Goal: Transaction & Acquisition: Purchase product/service

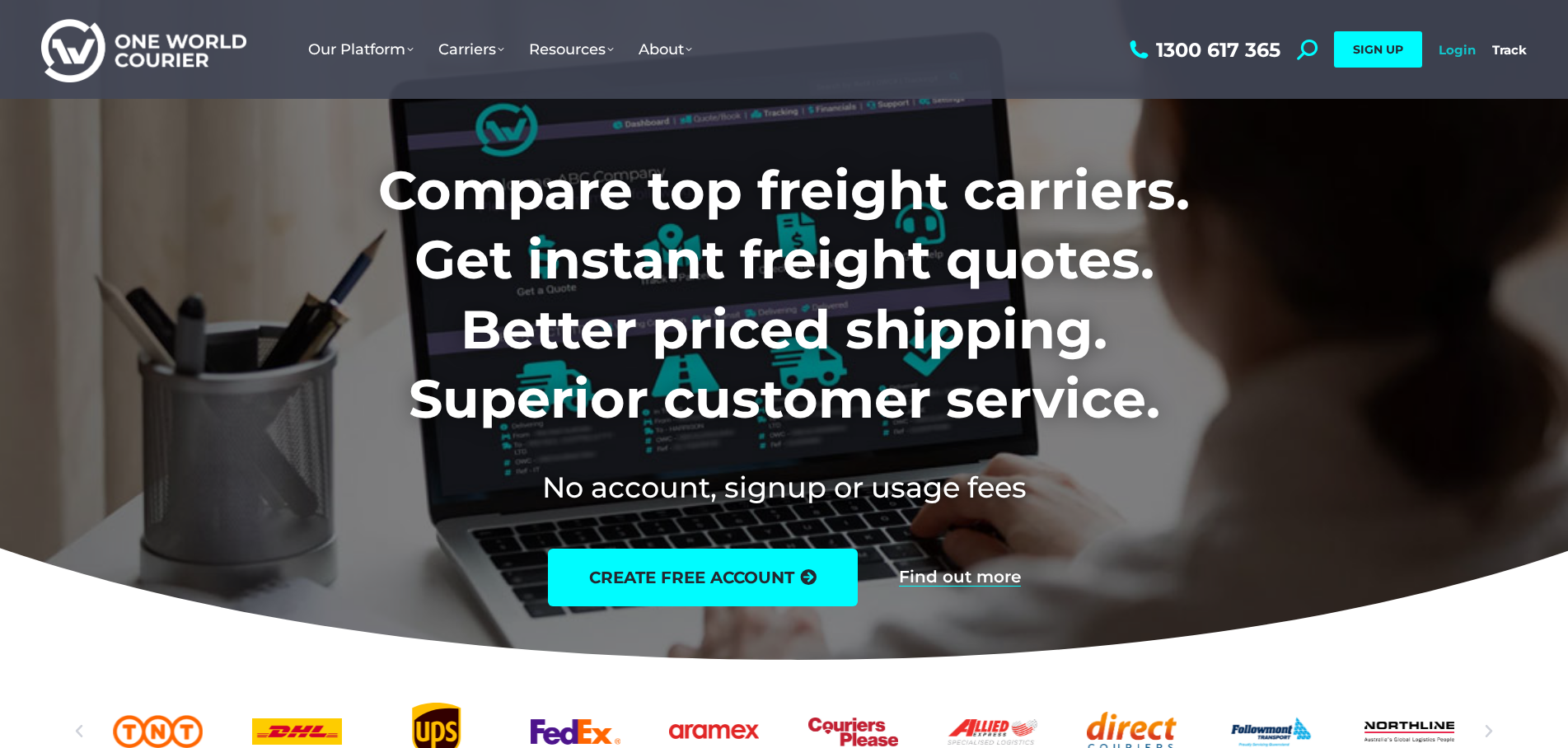
click at [1462, 47] on link "Login" at bounding box center [1456, 49] width 37 height 16
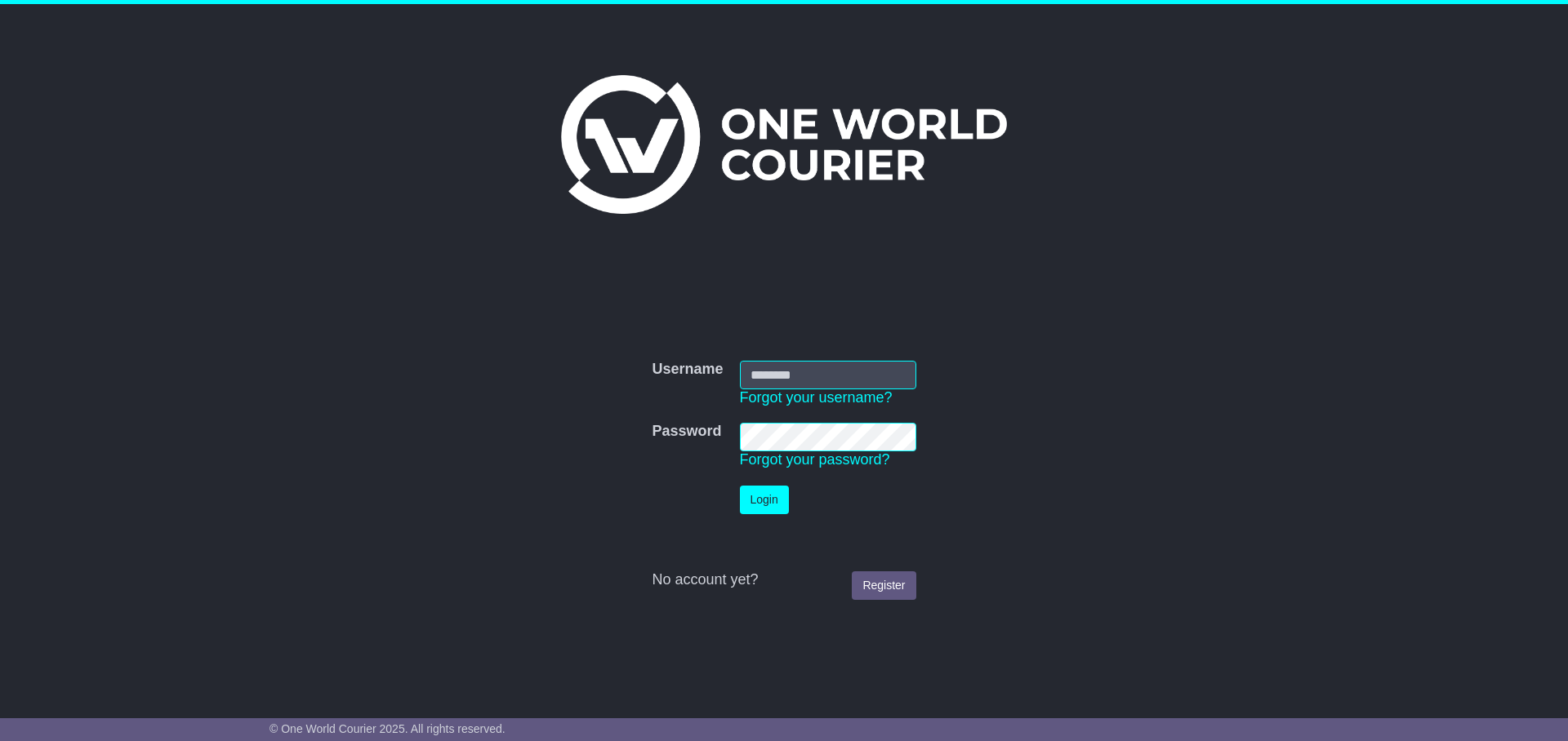
click at [764, 379] on input "Username" at bounding box center [828, 375] width 176 height 28
type input "**********"
click at [739, 486] on button "Login" at bounding box center [764, 500] width 49 height 28
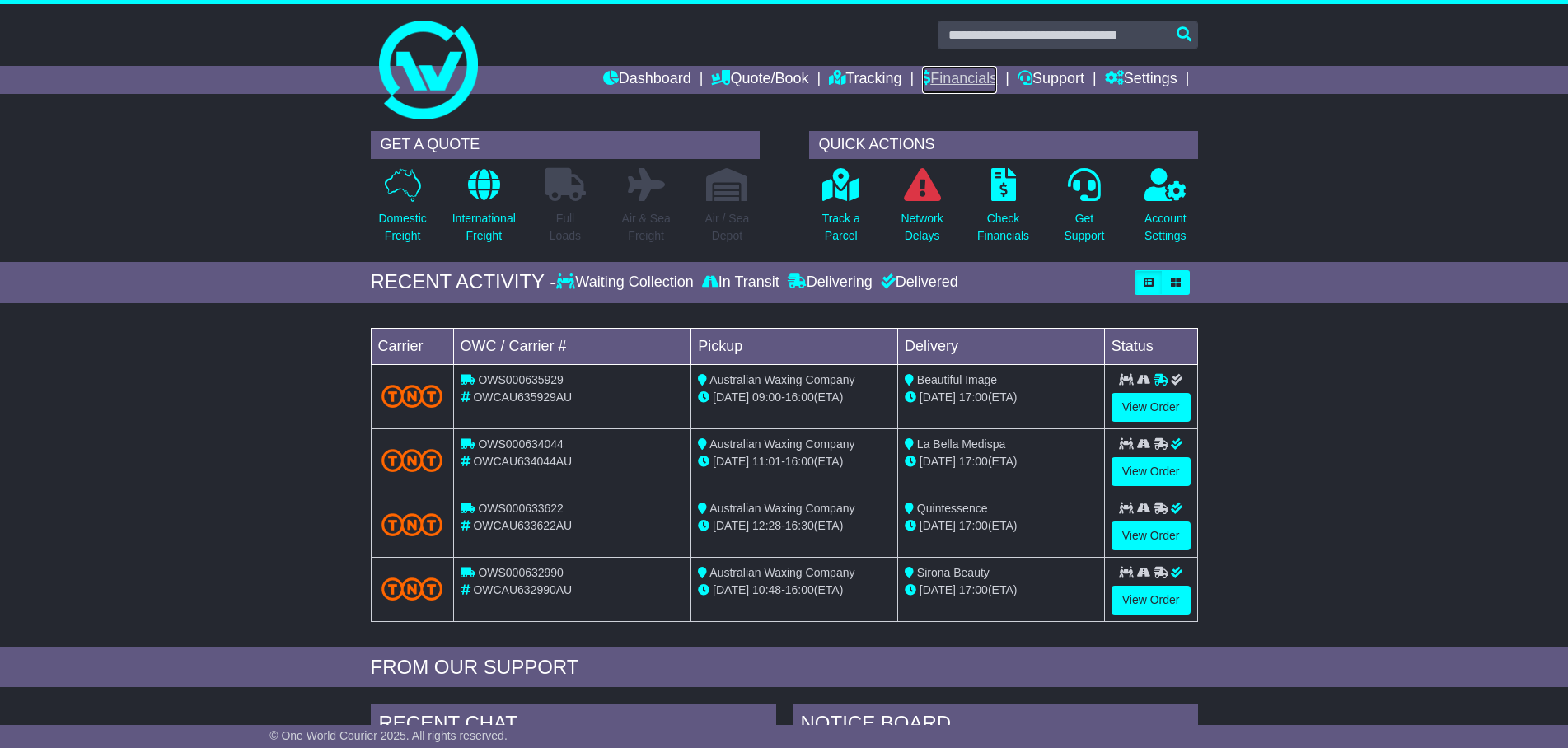
click at [940, 75] on link "Financials" at bounding box center [959, 80] width 75 height 28
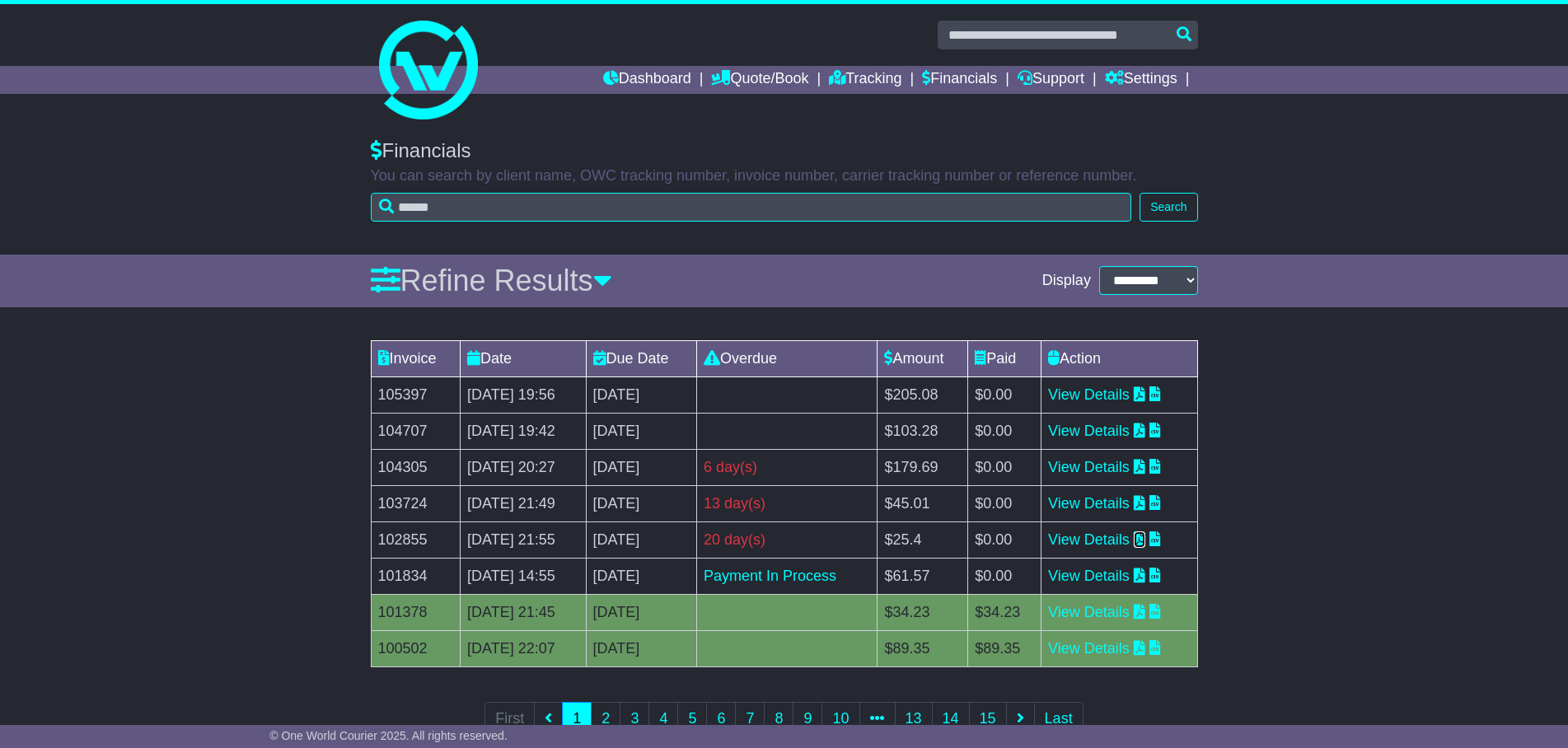
click at [1145, 539] on icon at bounding box center [1139, 539] width 11 height 15
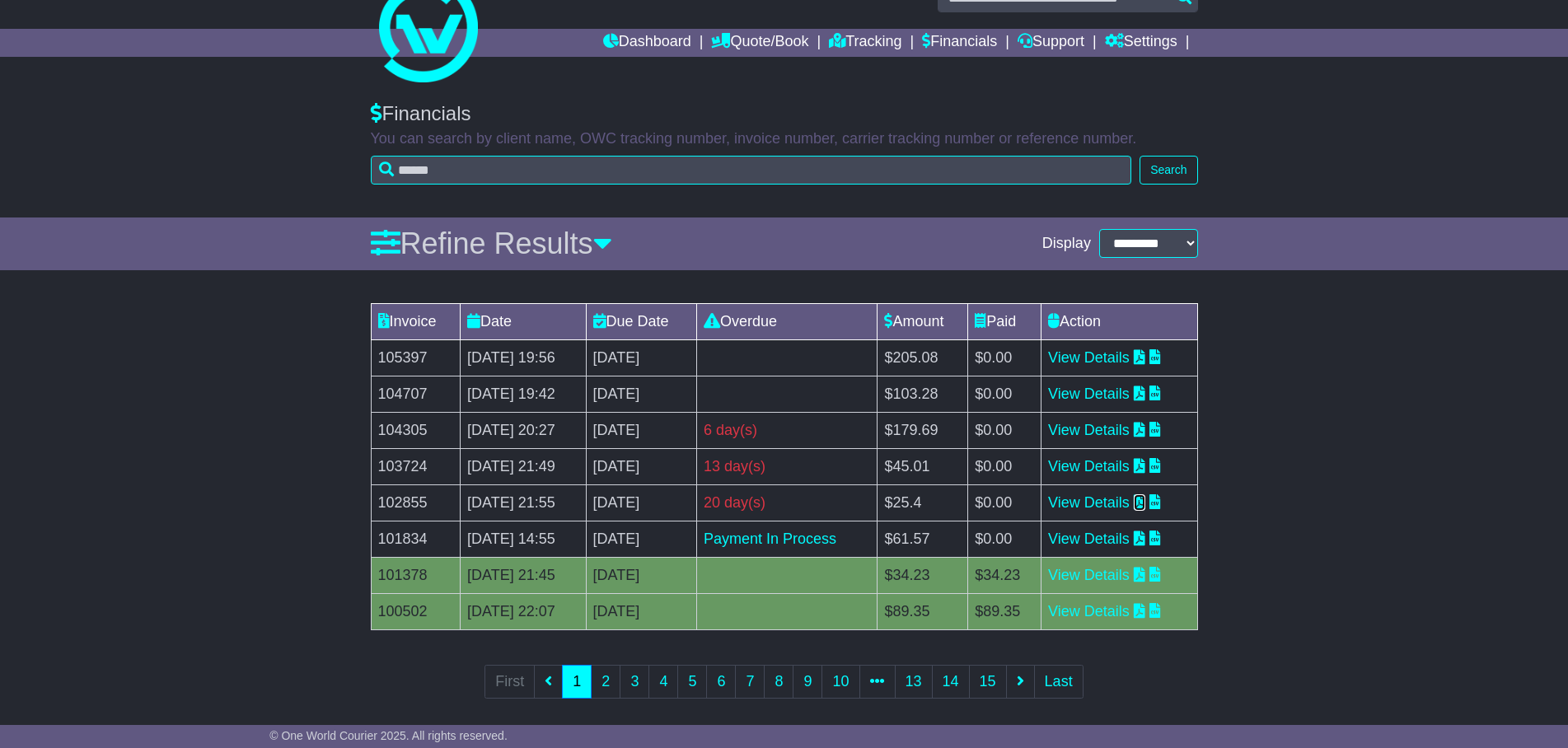
scroll to position [49, 0]
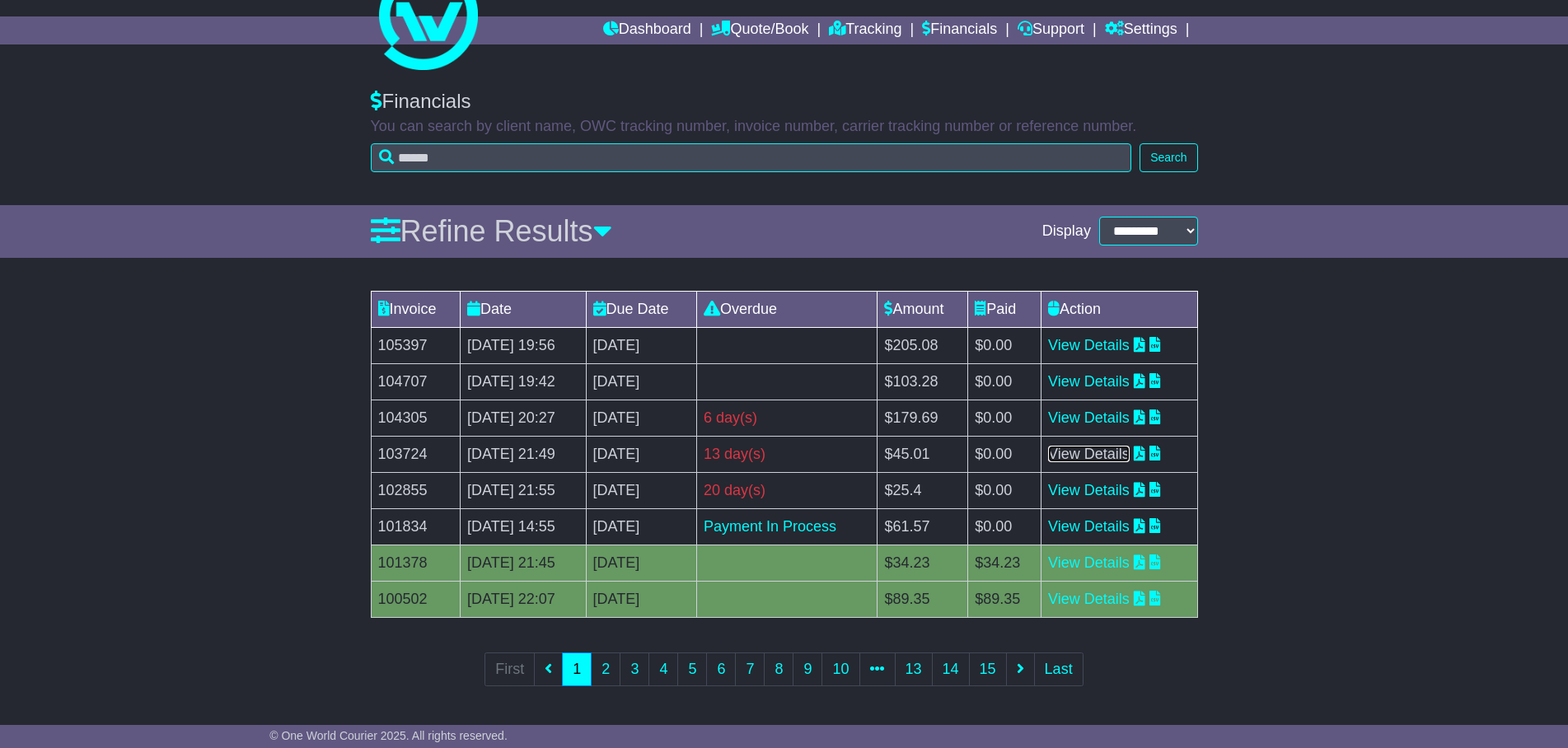
click at [1119, 457] on link "View Details" at bounding box center [1089, 454] width 81 height 16
click at [1116, 416] on link "View Details" at bounding box center [1089, 417] width 81 height 16
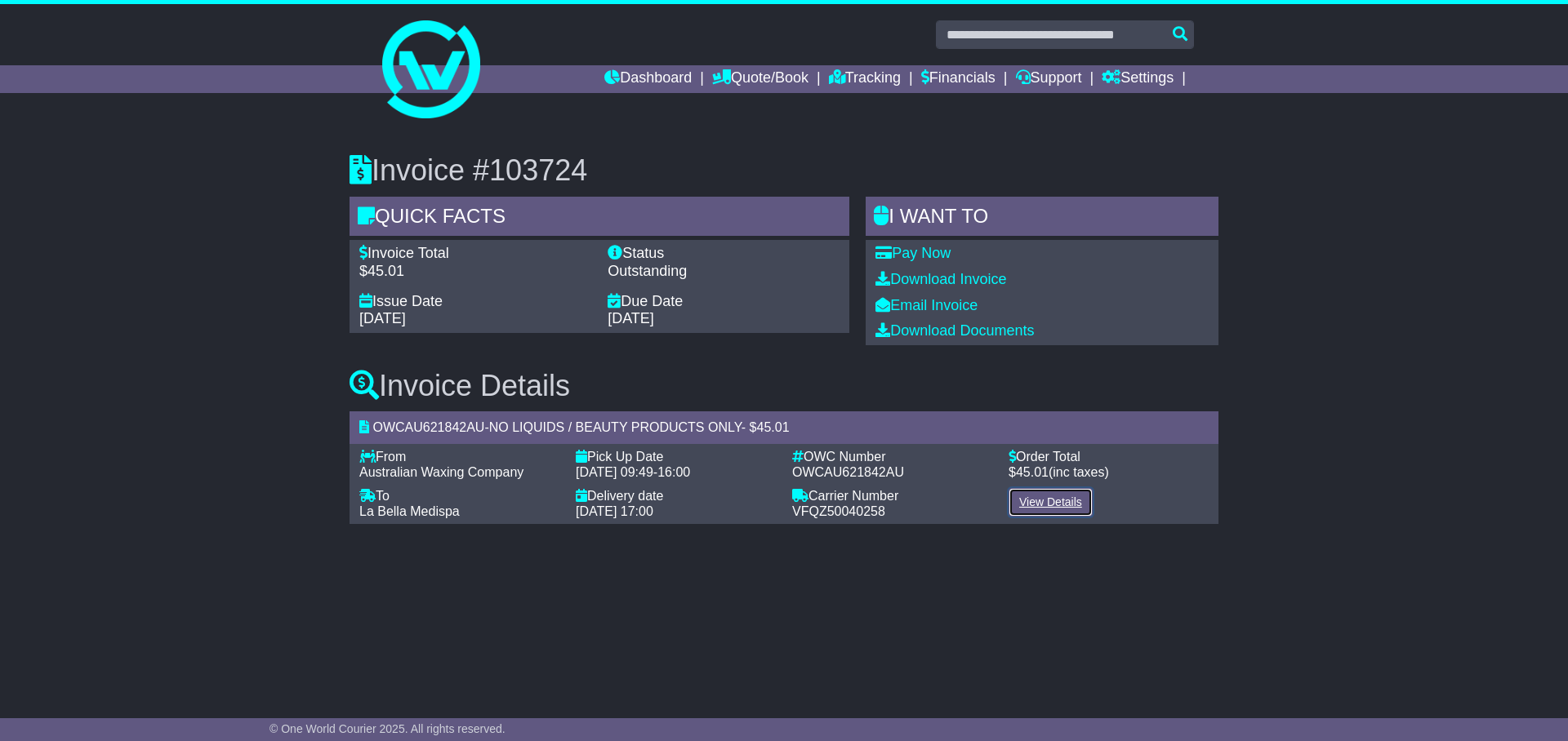
click at [1049, 500] on link "View Details" at bounding box center [1051, 502] width 84 height 28
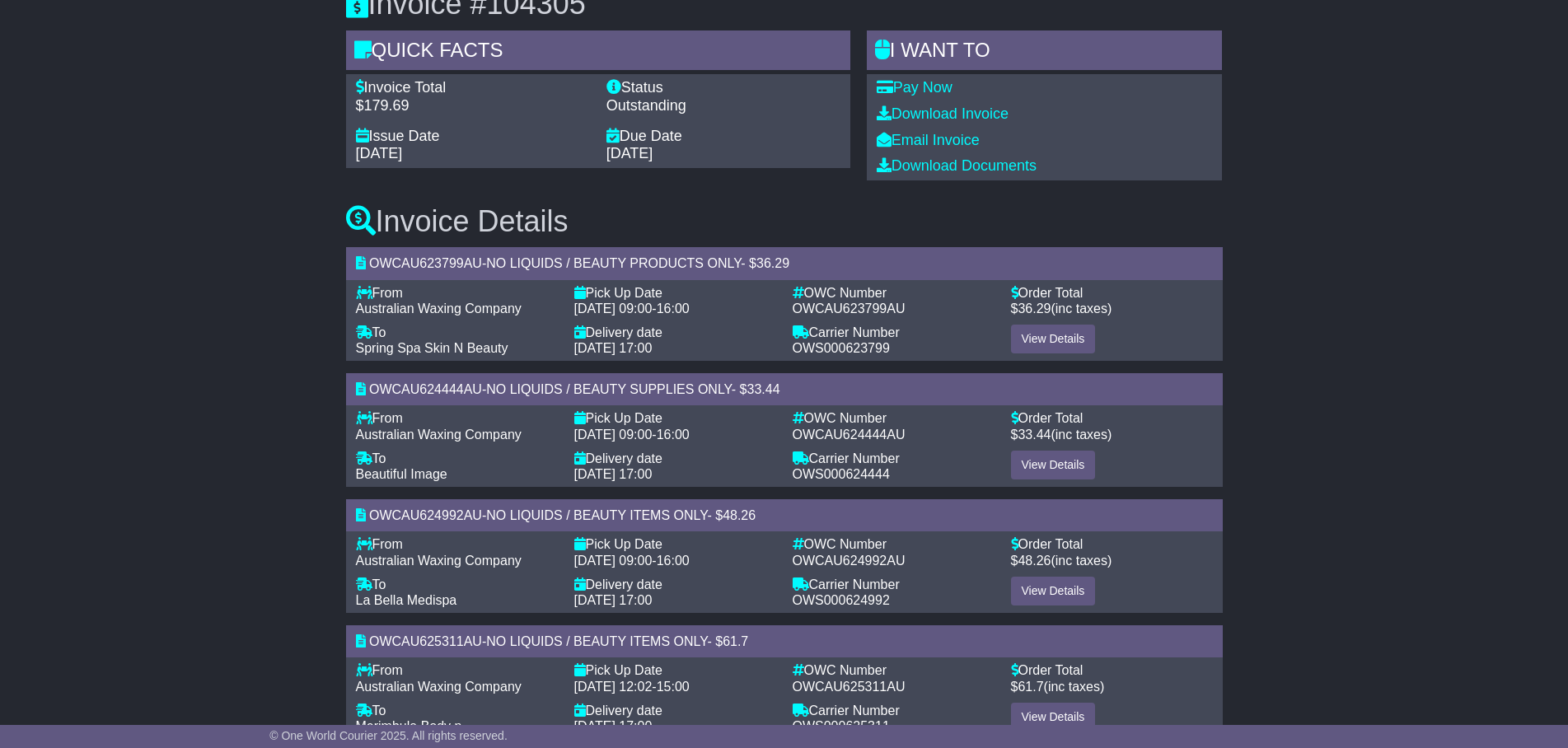
scroll to position [212, 0]
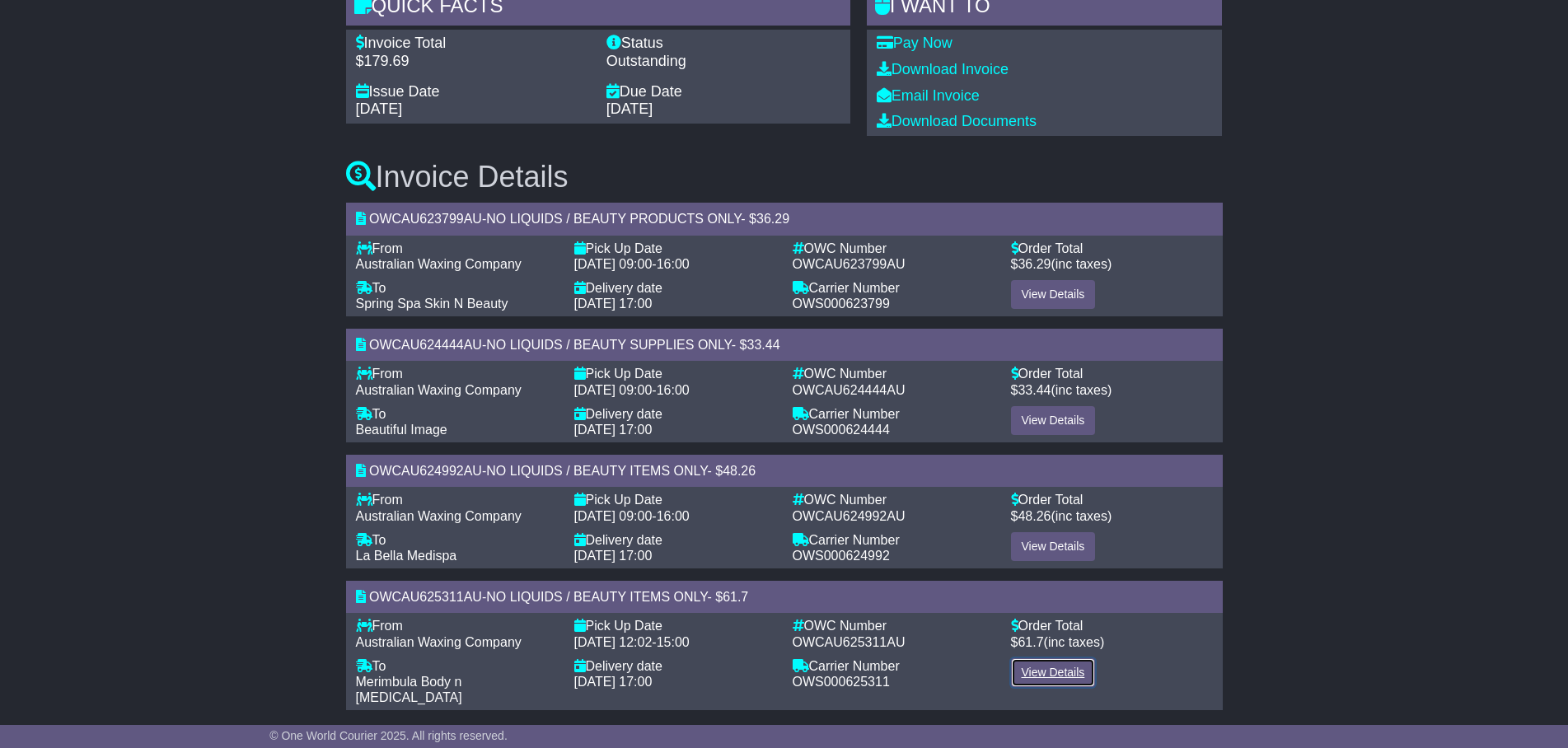
click at [1052, 669] on link "View Details" at bounding box center [1054, 672] width 85 height 28
click at [1046, 545] on link "View Details" at bounding box center [1054, 546] width 85 height 28
click at [1051, 419] on link "View Details" at bounding box center [1054, 420] width 85 height 28
click at [1043, 294] on link "View Details" at bounding box center [1054, 294] width 85 height 28
click at [1180, 663] on div "View Details" at bounding box center [1112, 682] width 219 height 47
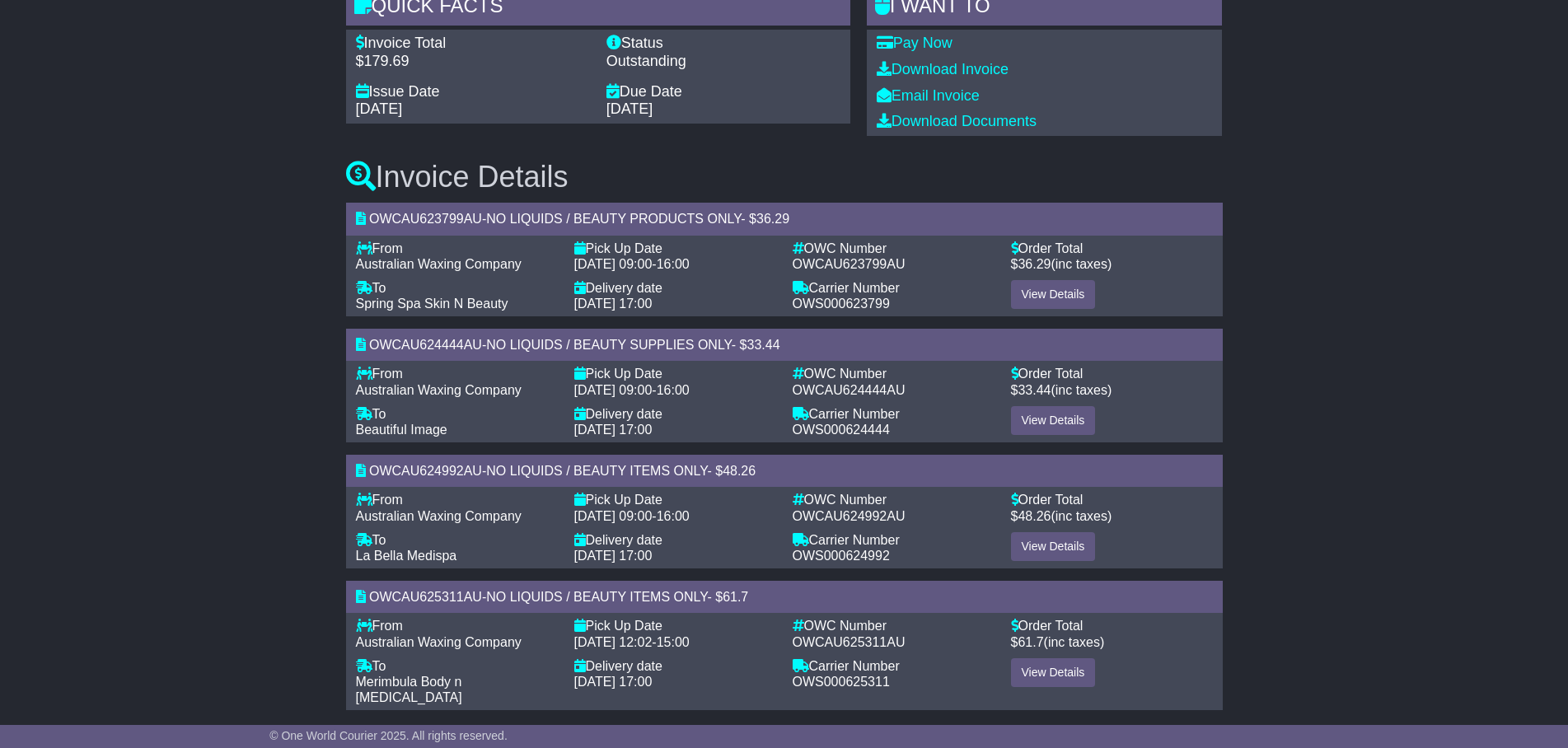
click at [1177, 659] on div "View Details" at bounding box center [1112, 682] width 219 height 47
click at [1054, 673] on link "View Details" at bounding box center [1054, 672] width 85 height 28
click at [1438, 485] on div "Invoice #104305 Quick Facts Invoice Total $179.69 Status Outstanding Issue Date…" at bounding box center [784, 320] width 1568 height 821
click at [1051, 295] on link "View Details" at bounding box center [1054, 294] width 85 height 28
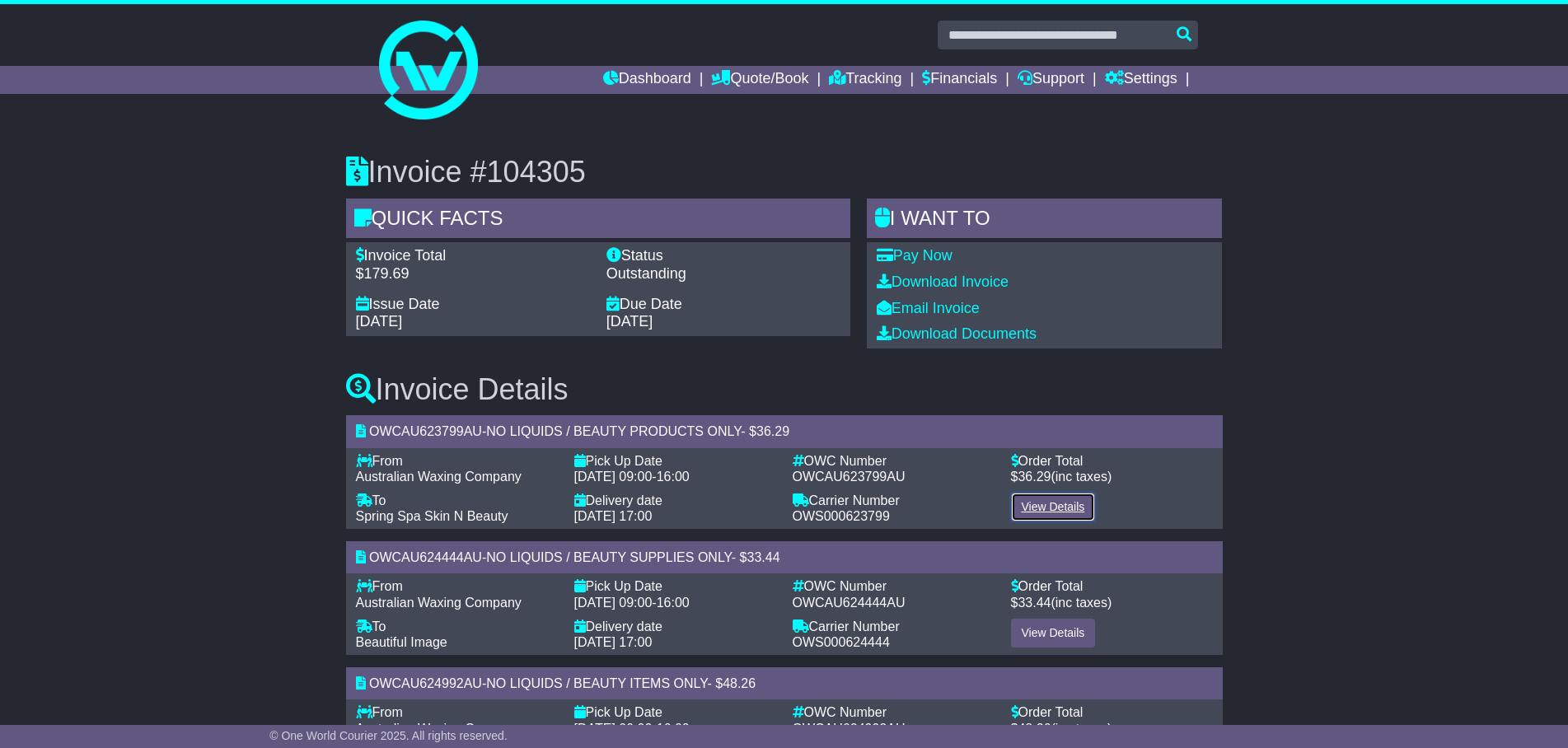
click at [1052, 505] on link "View Details" at bounding box center [1054, 507] width 85 height 28
click at [1311, 552] on div "Invoice #104305 Quick Facts Invoice Total $179.69 Status Outstanding Issue Date…" at bounding box center [784, 533] width 1568 height 821
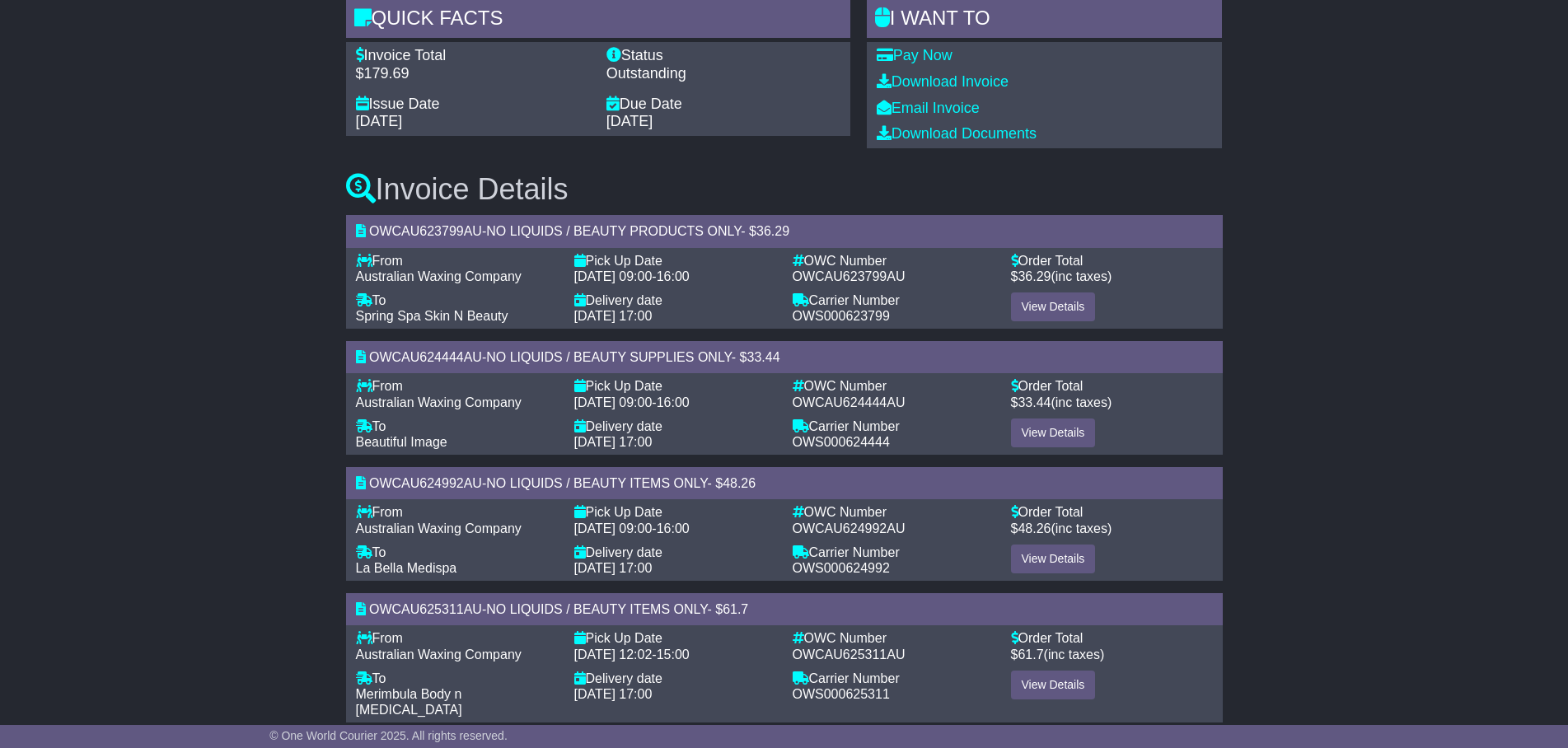
scroll to position [212, 0]
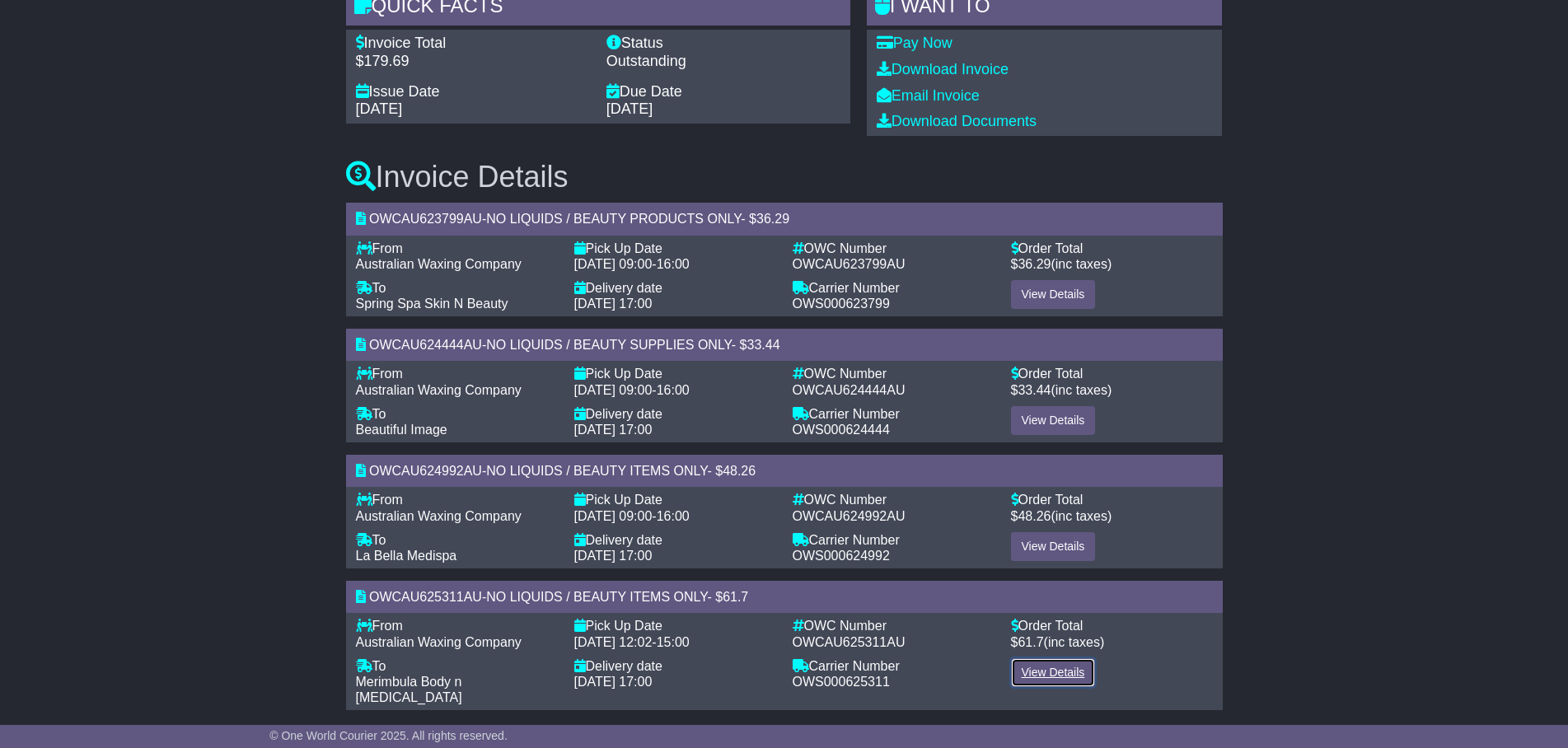
click at [1044, 673] on link "View Details" at bounding box center [1054, 672] width 85 height 28
click at [221, 508] on div "Invoice #104305 Quick Facts Invoice Total $179.69 Status Outstanding Issue Date…" at bounding box center [784, 320] width 1568 height 821
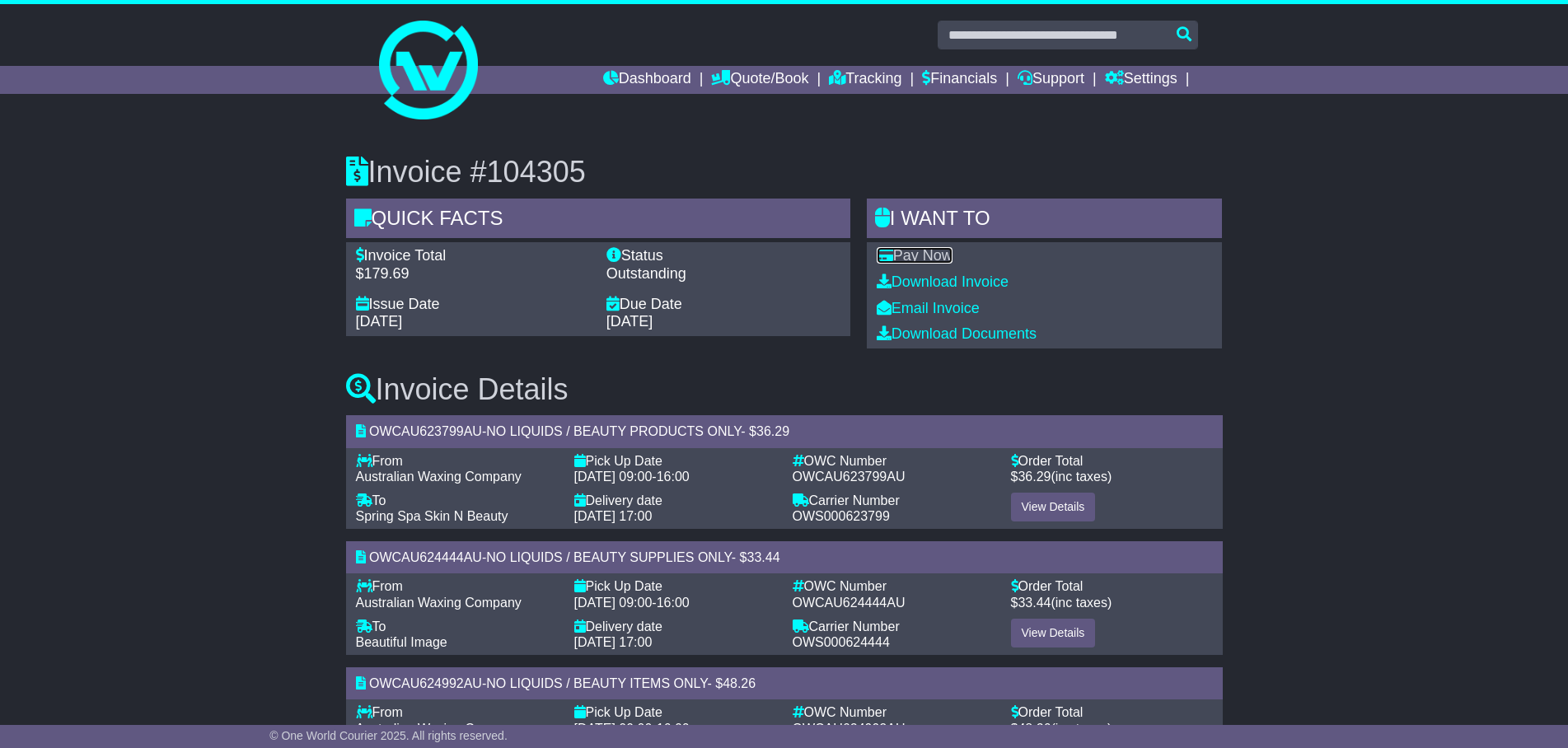
click at [921, 261] on link "Pay Now" at bounding box center [915, 255] width 76 height 16
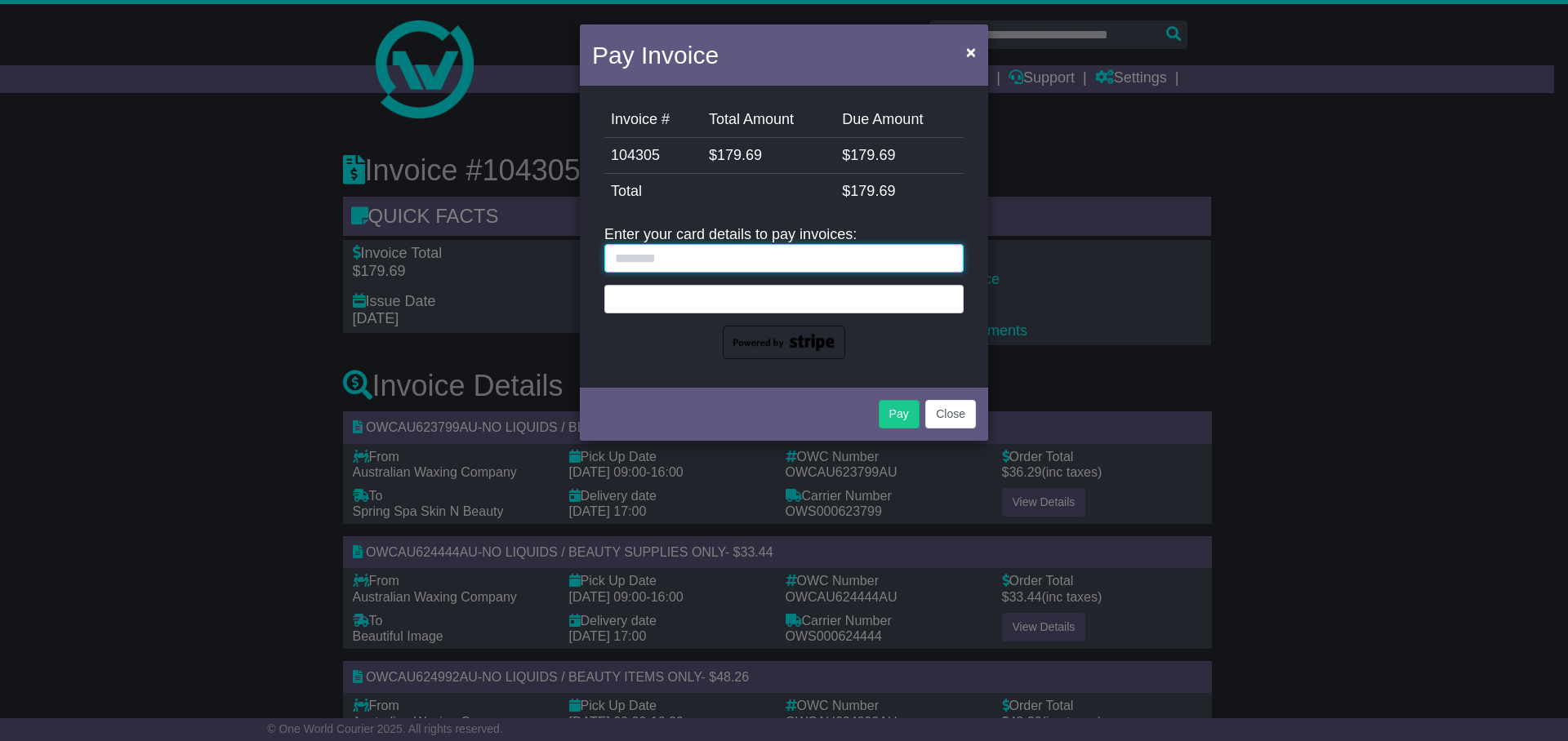
click at [725, 259] on input "text" at bounding box center [784, 258] width 359 height 28
type input "**********"
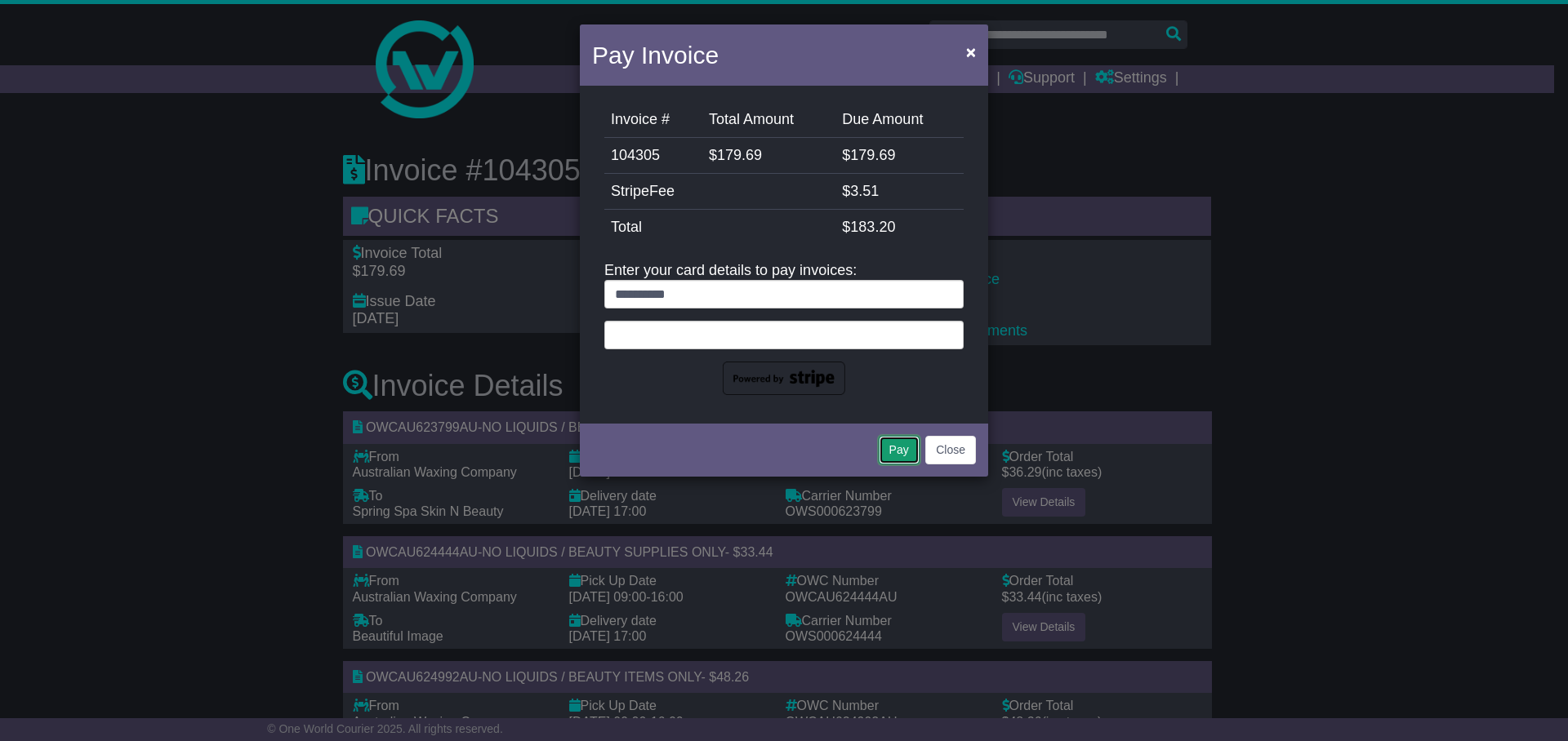
click at [901, 447] on button "Pay" at bounding box center [899, 450] width 41 height 28
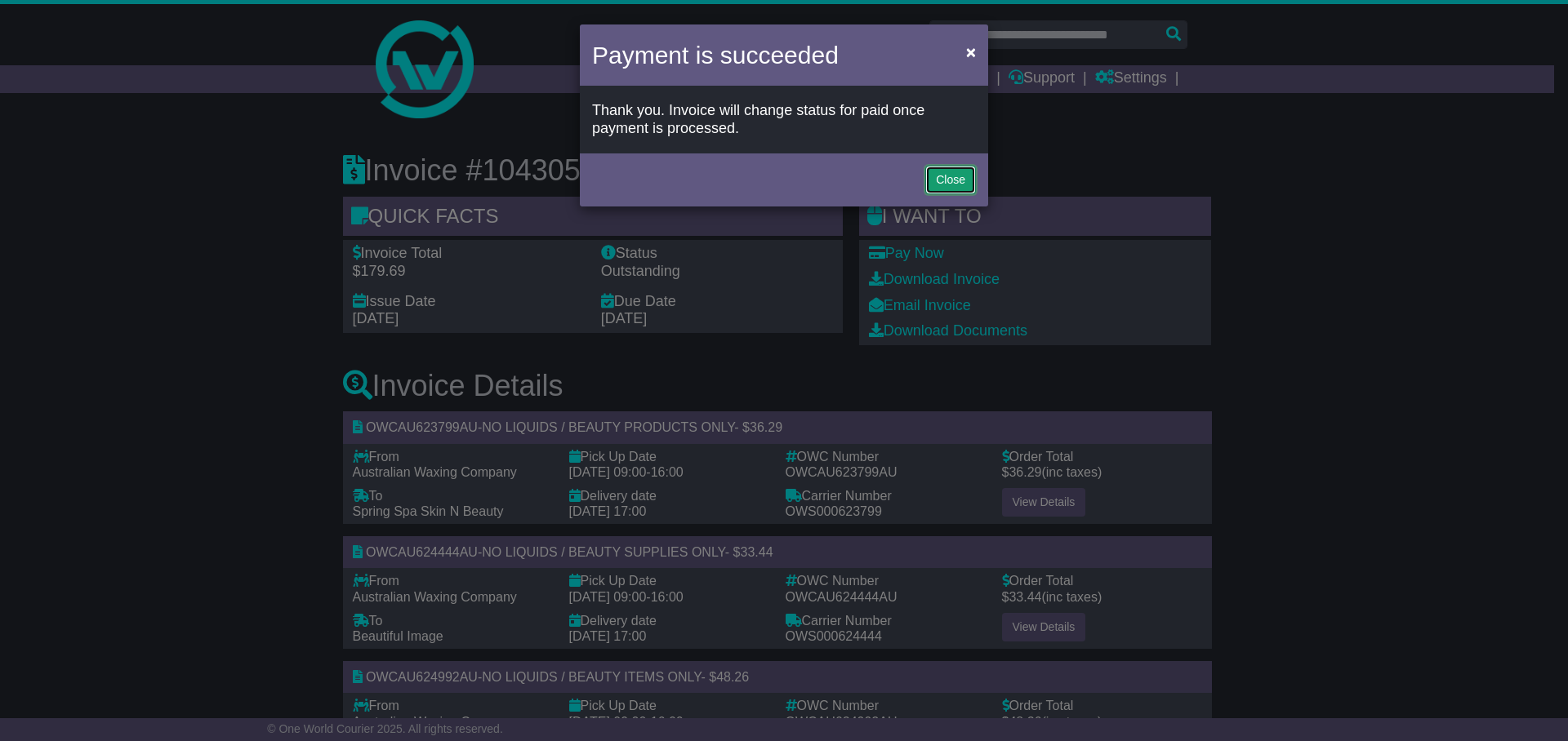
click at [952, 175] on button "Close" at bounding box center [951, 180] width 51 height 28
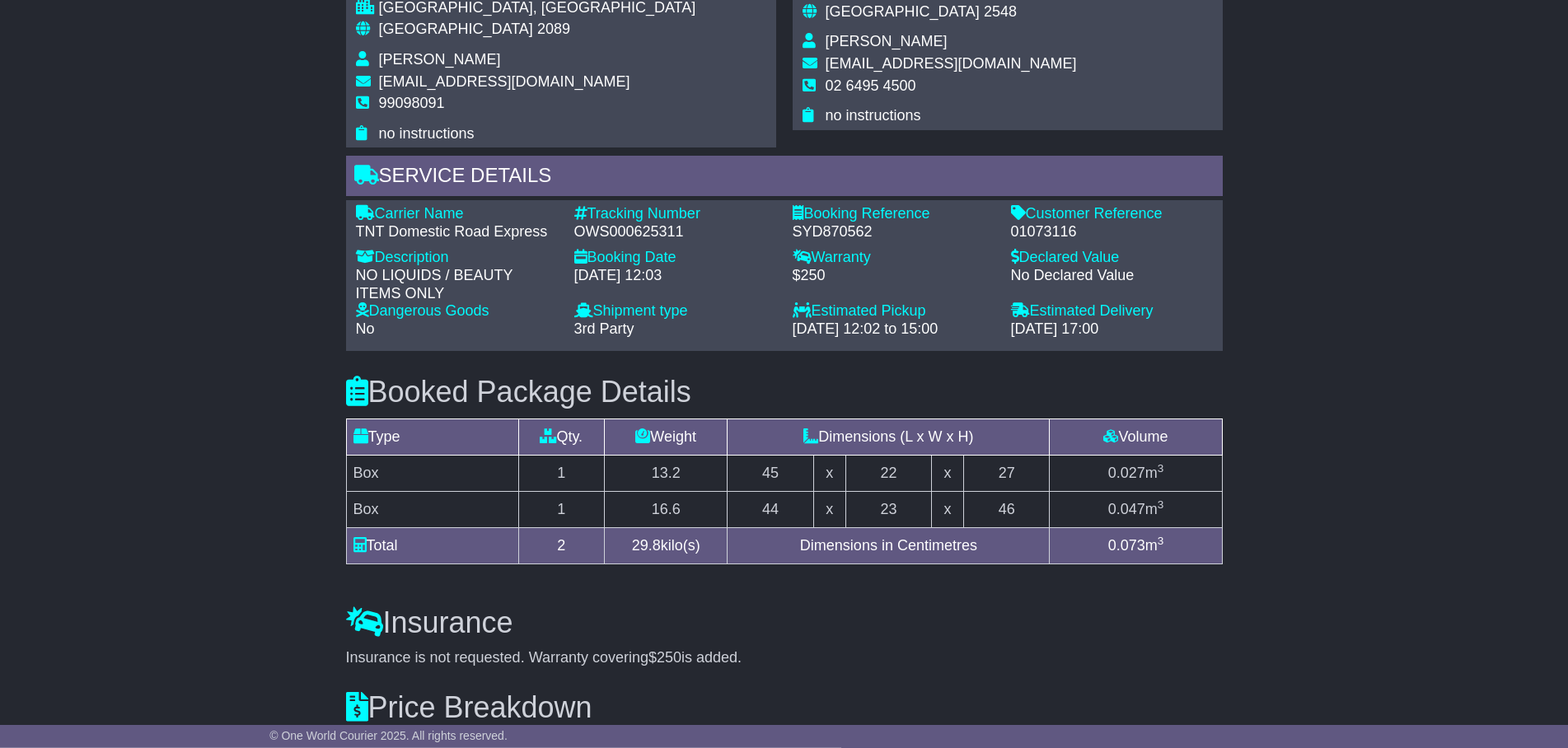
scroll to position [1416, 0]
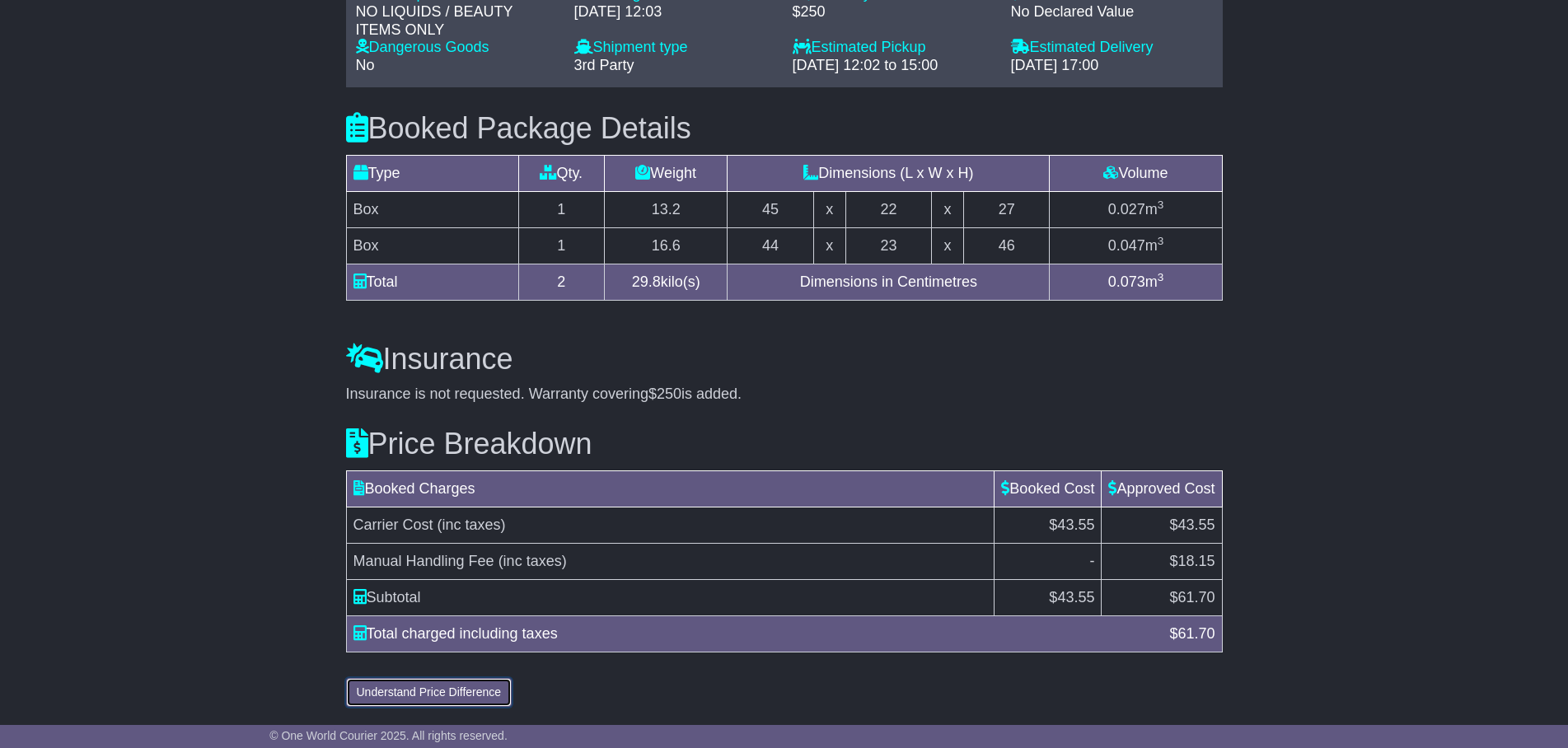
click at [453, 690] on button "Understand Price Difference" at bounding box center [429, 692] width 167 height 28
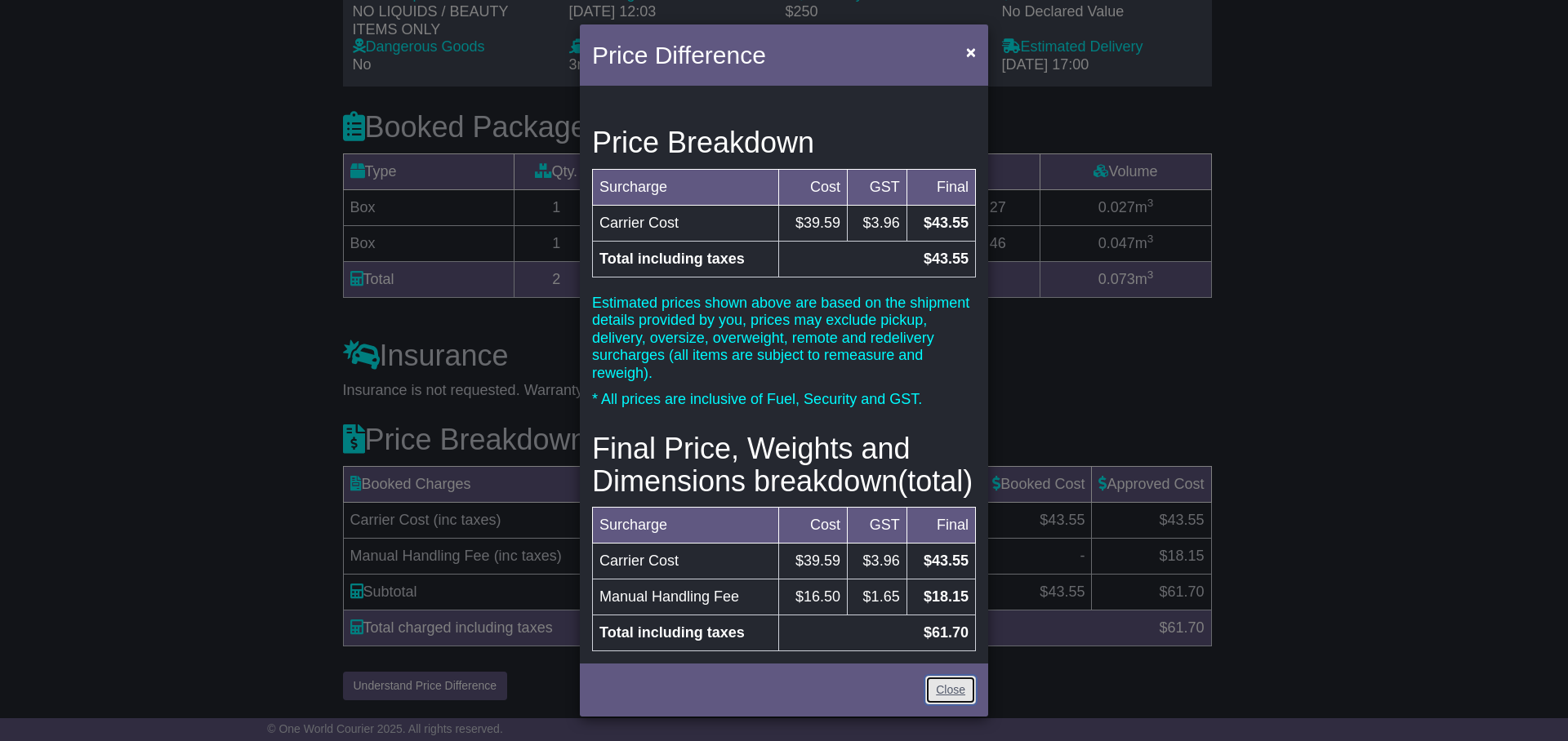
click at [952, 688] on link "Close" at bounding box center [951, 689] width 51 height 28
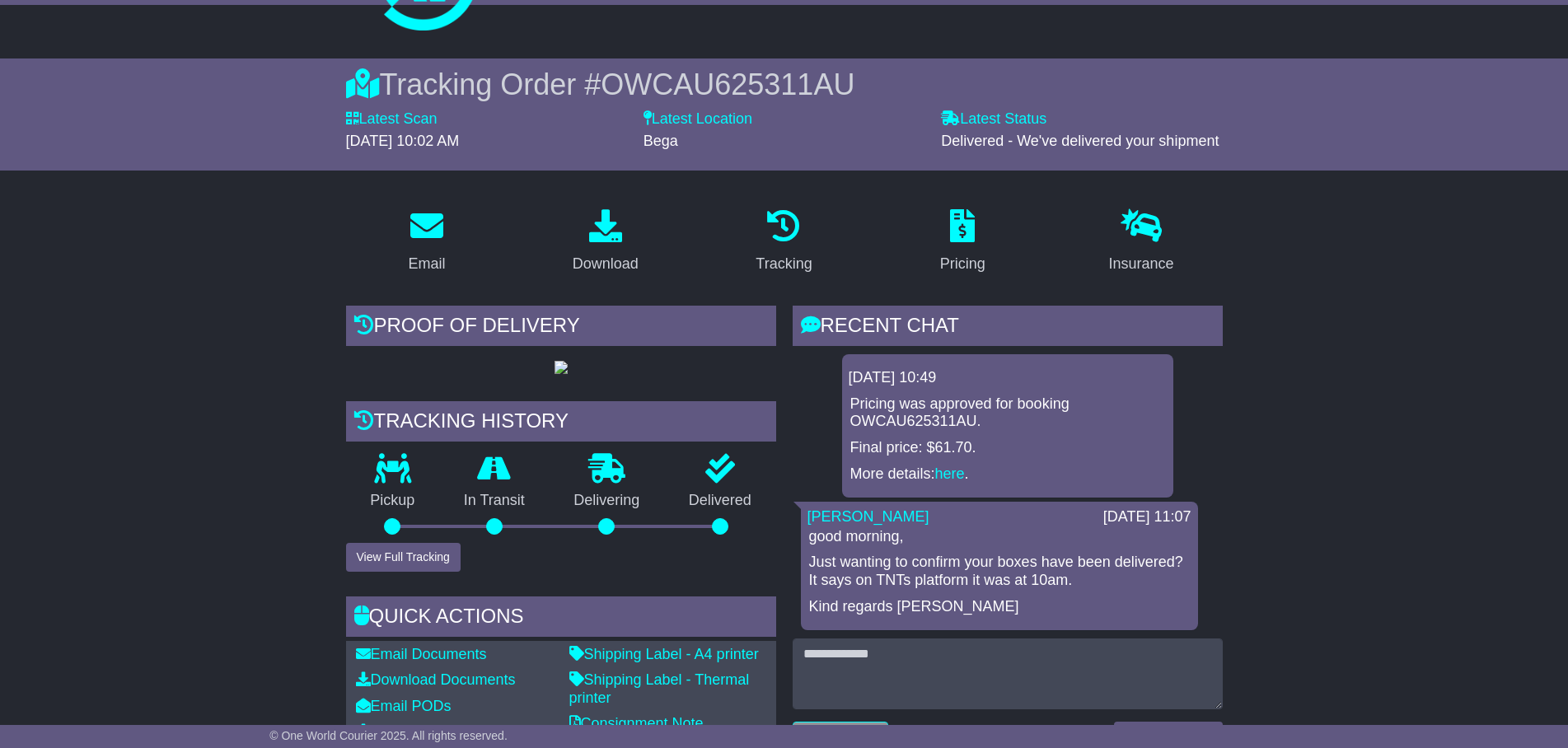
scroll to position [71, 0]
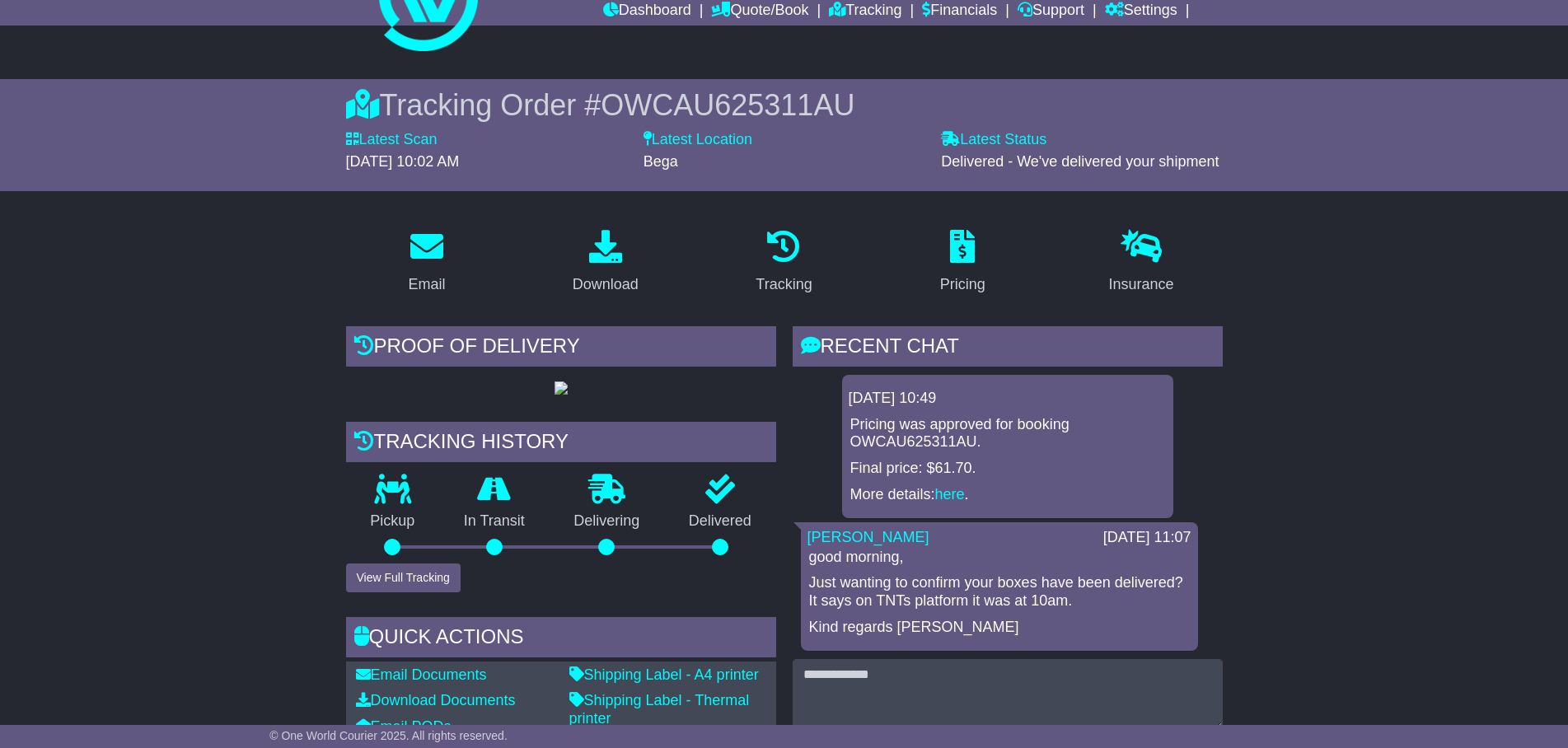
scroll to position [0, 0]
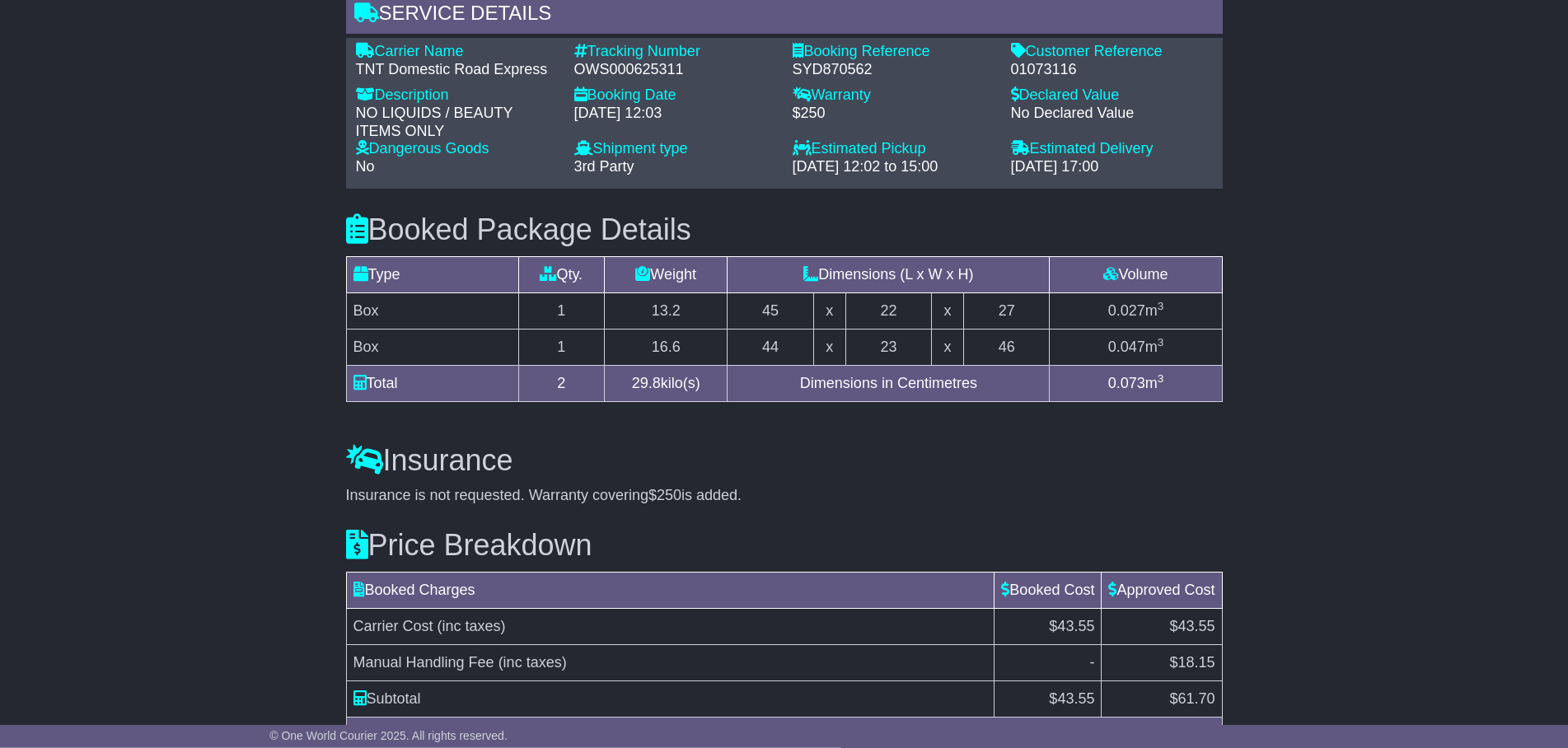
scroll to position [1247, 0]
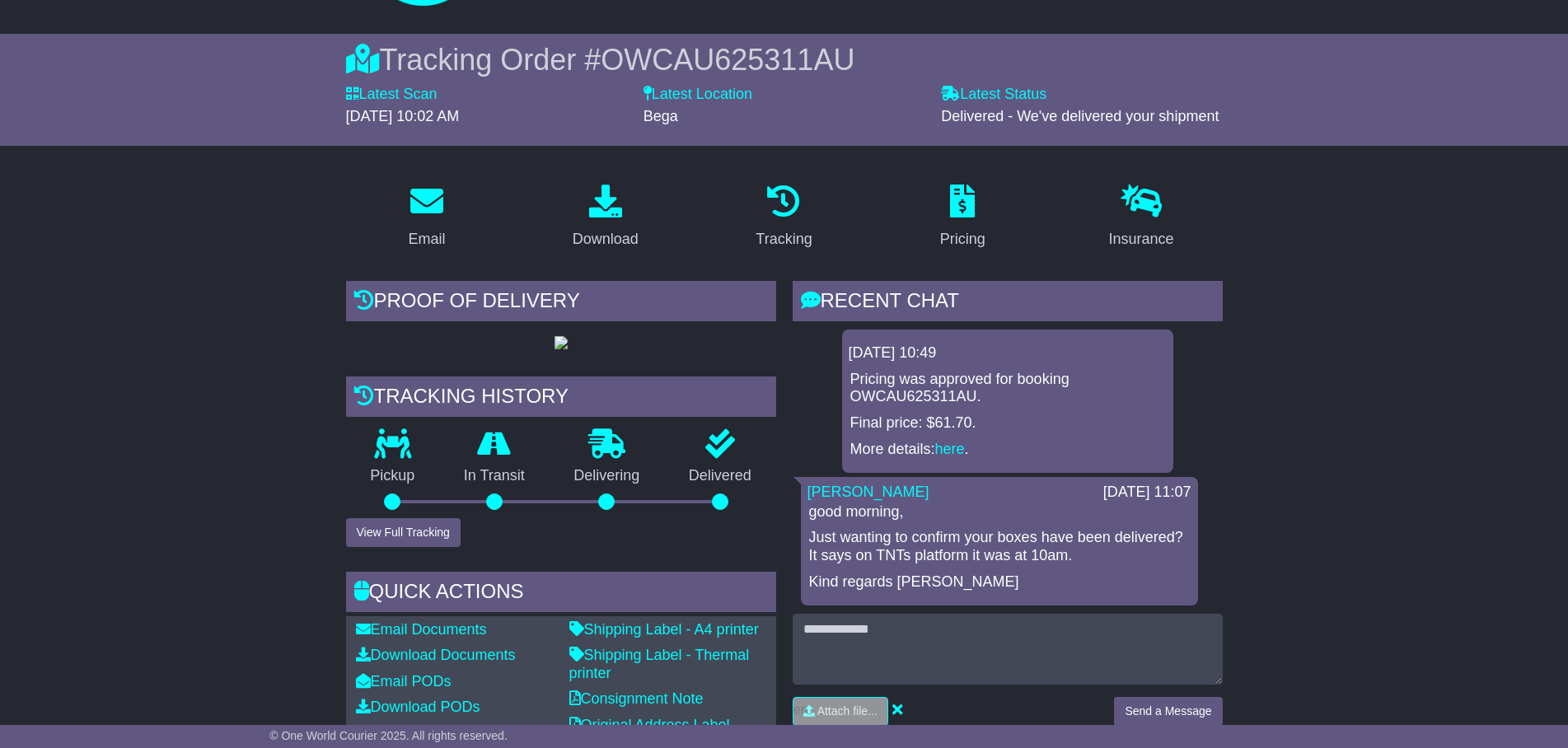
scroll to position [0, 0]
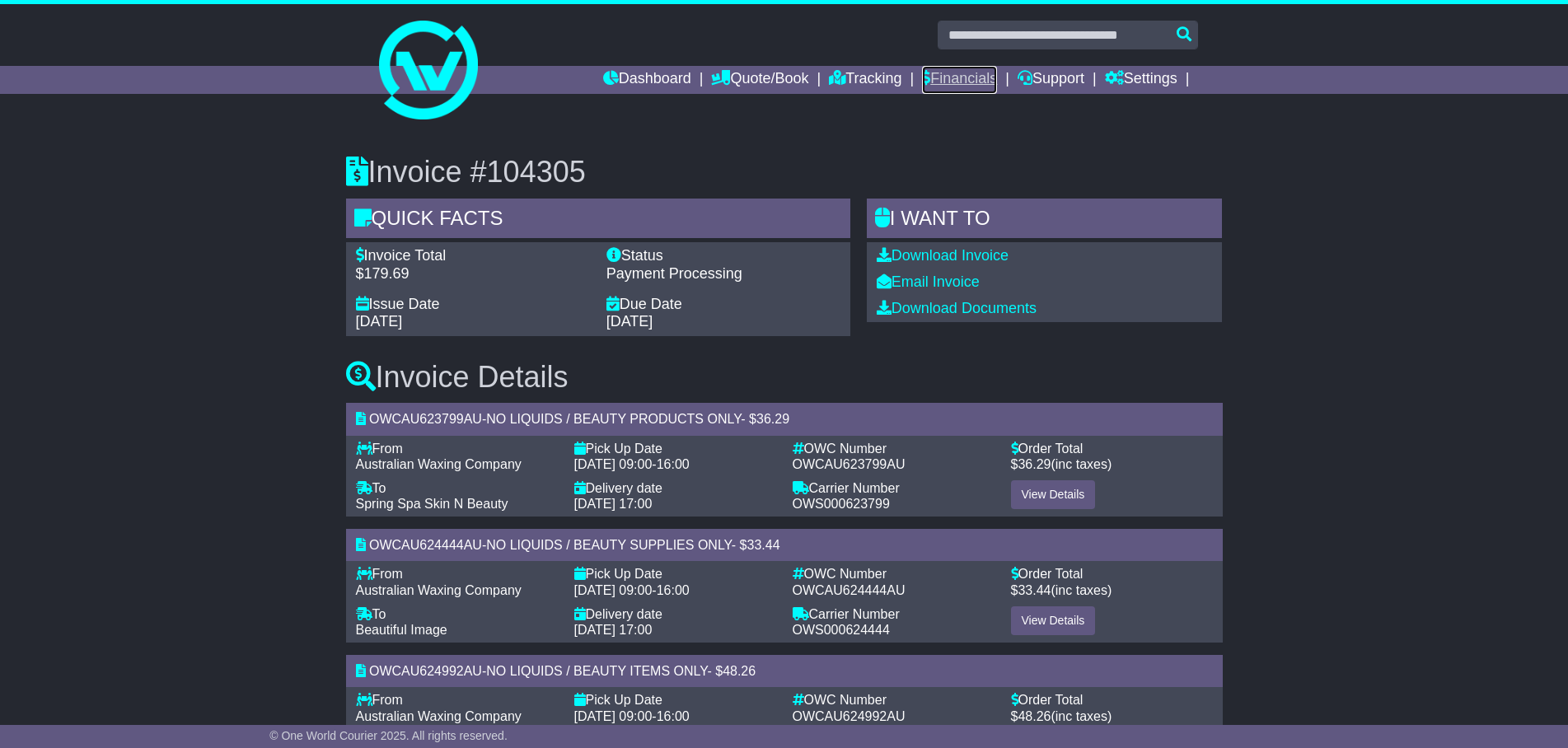
click at [959, 74] on link "Financials" at bounding box center [959, 80] width 75 height 28
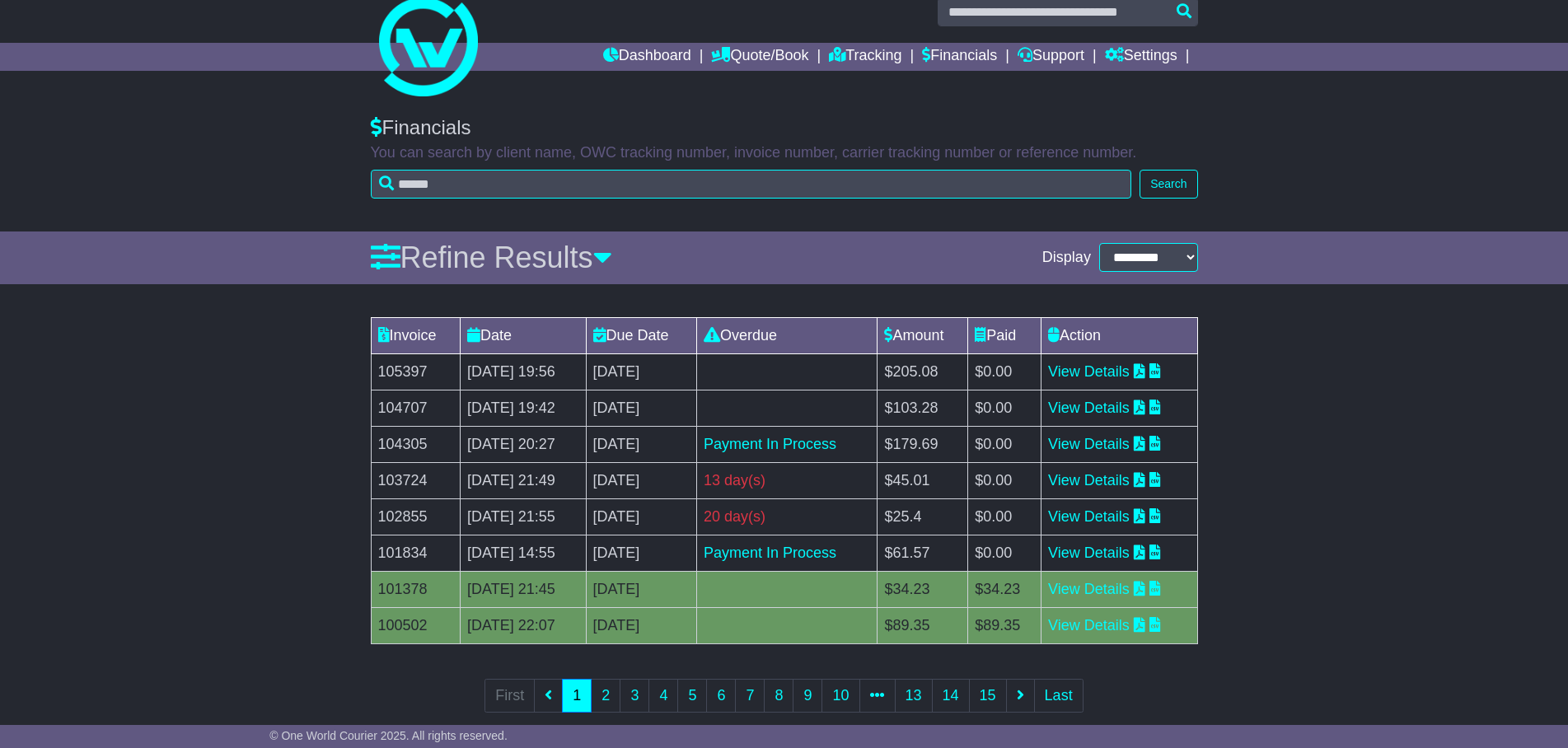
scroll to position [49, 0]
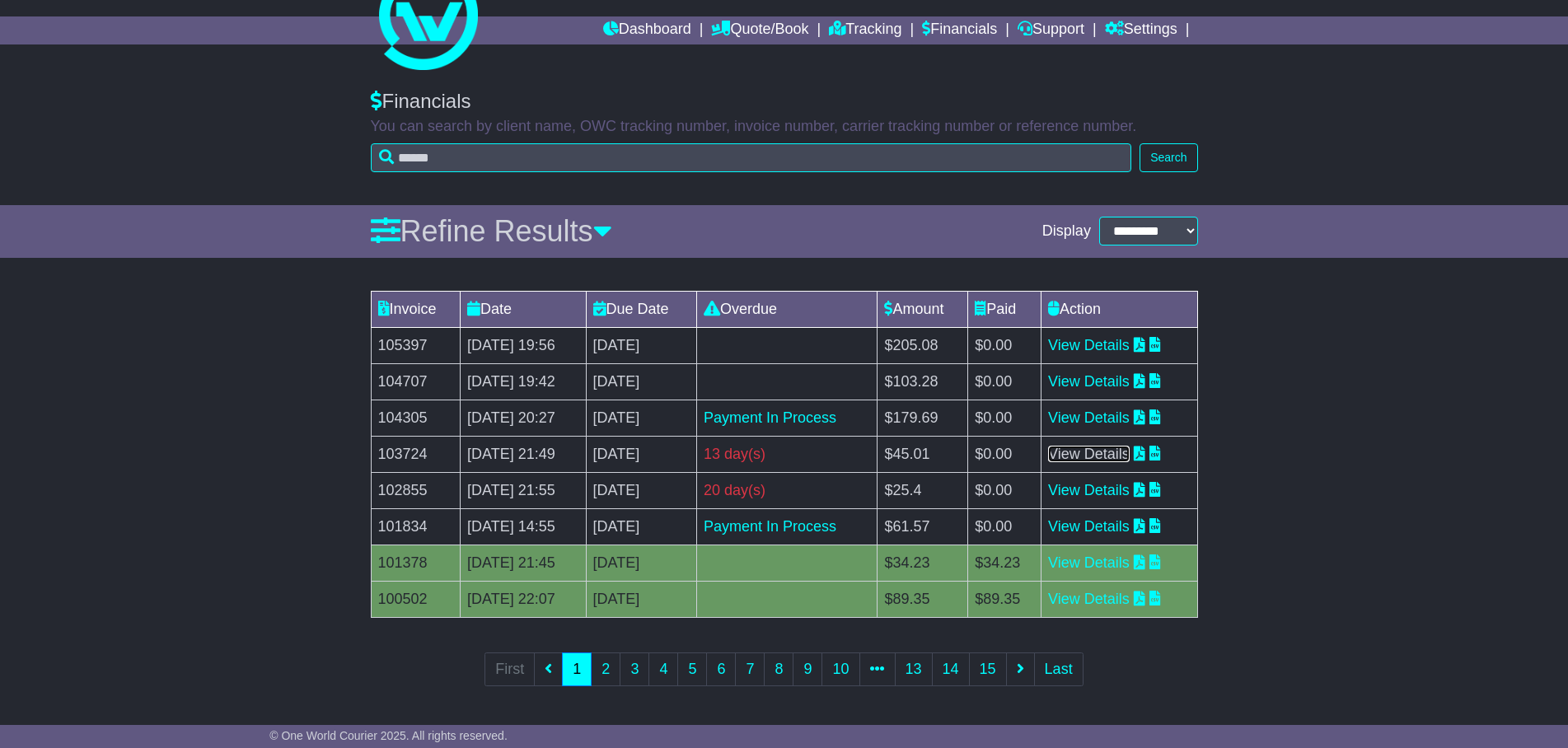
click at [1092, 454] on link "View Details" at bounding box center [1089, 454] width 81 height 16
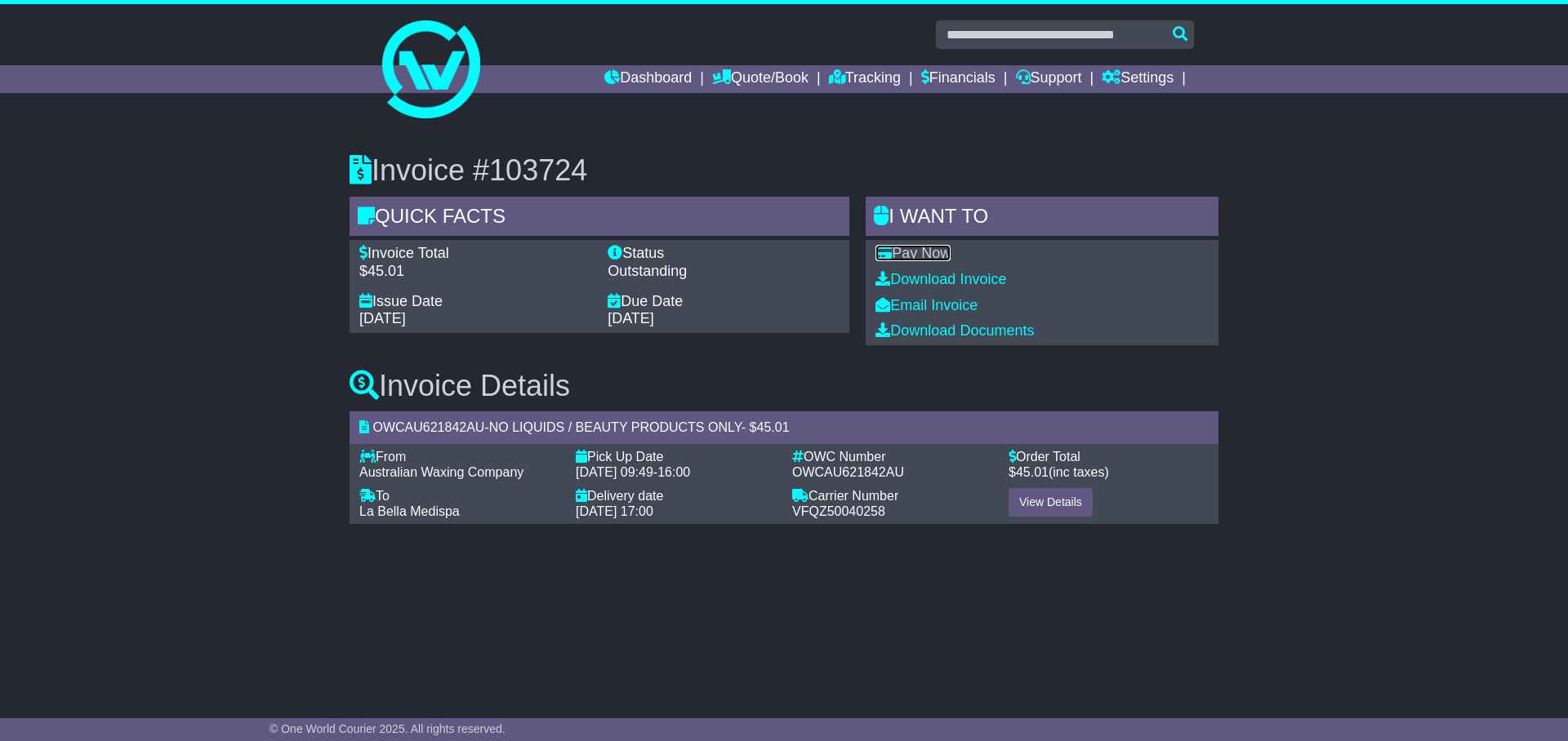
click at [916, 249] on link "Pay Now" at bounding box center [913, 252] width 75 height 16
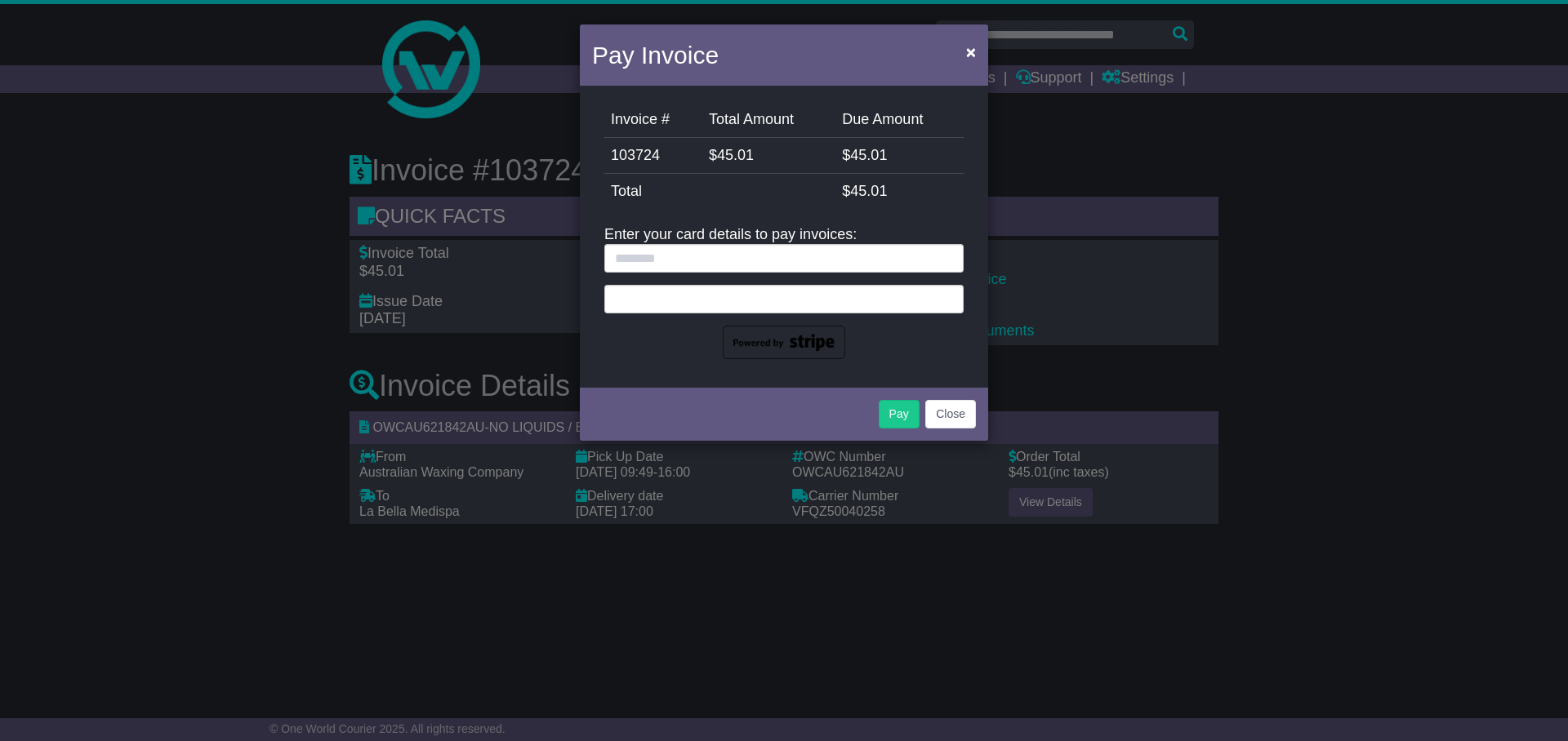
click at [724, 242] on div "Enter your card details to pay invoices:" at bounding box center [784, 293] width 359 height 133
click at [715, 258] on input "text" at bounding box center [784, 258] width 359 height 28
type input "**********"
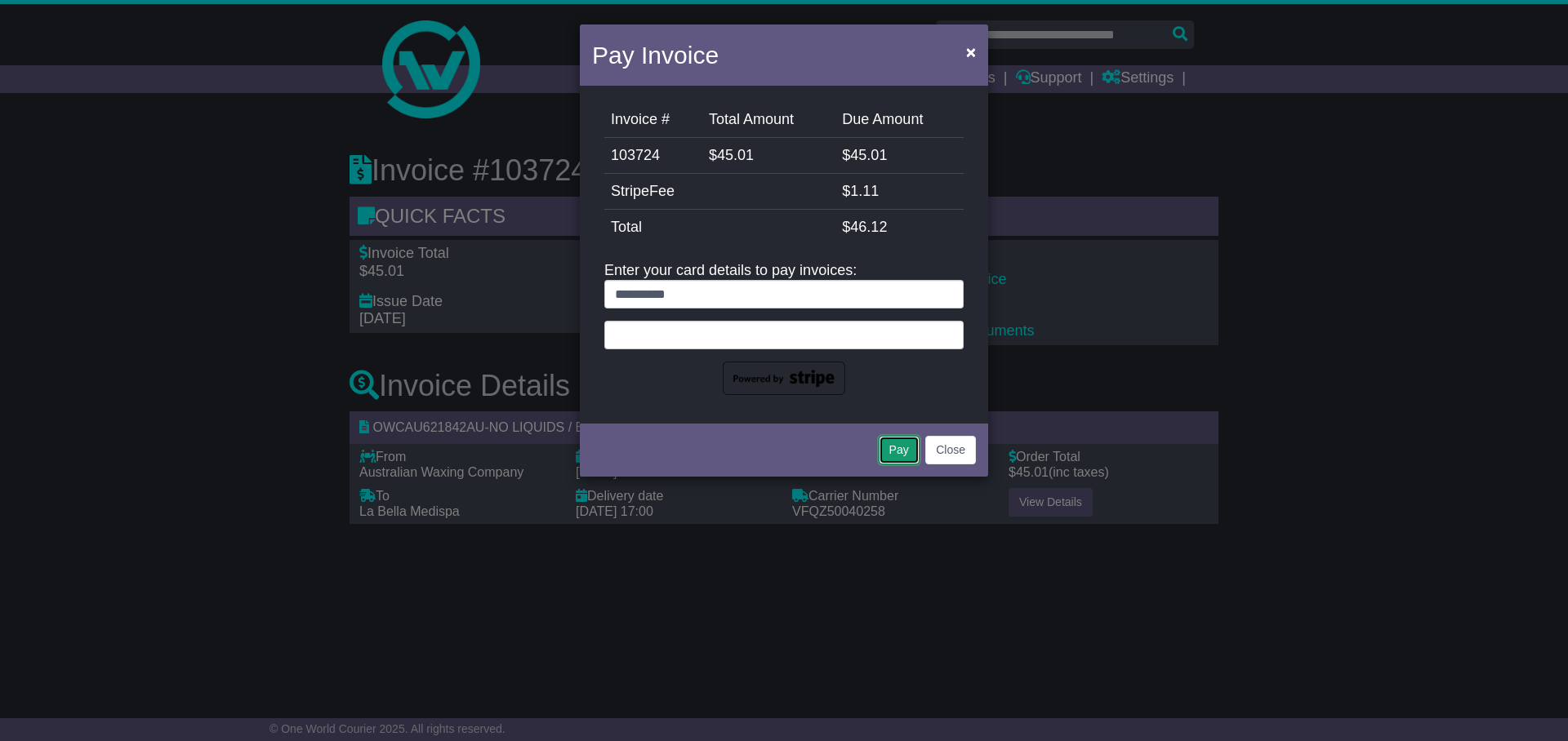
click at [894, 449] on button "Pay" at bounding box center [899, 450] width 41 height 28
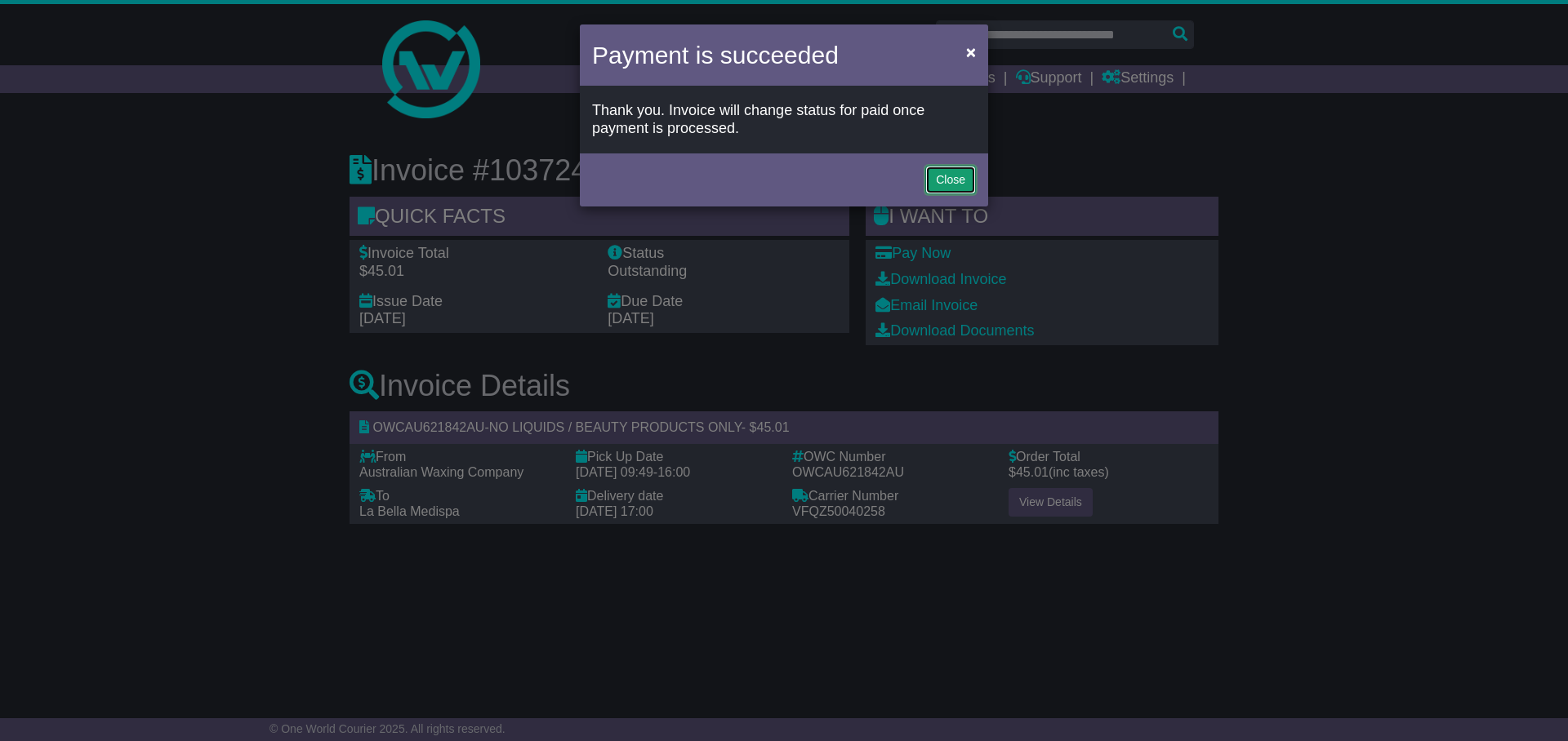
click at [939, 176] on button "Close" at bounding box center [951, 180] width 51 height 28
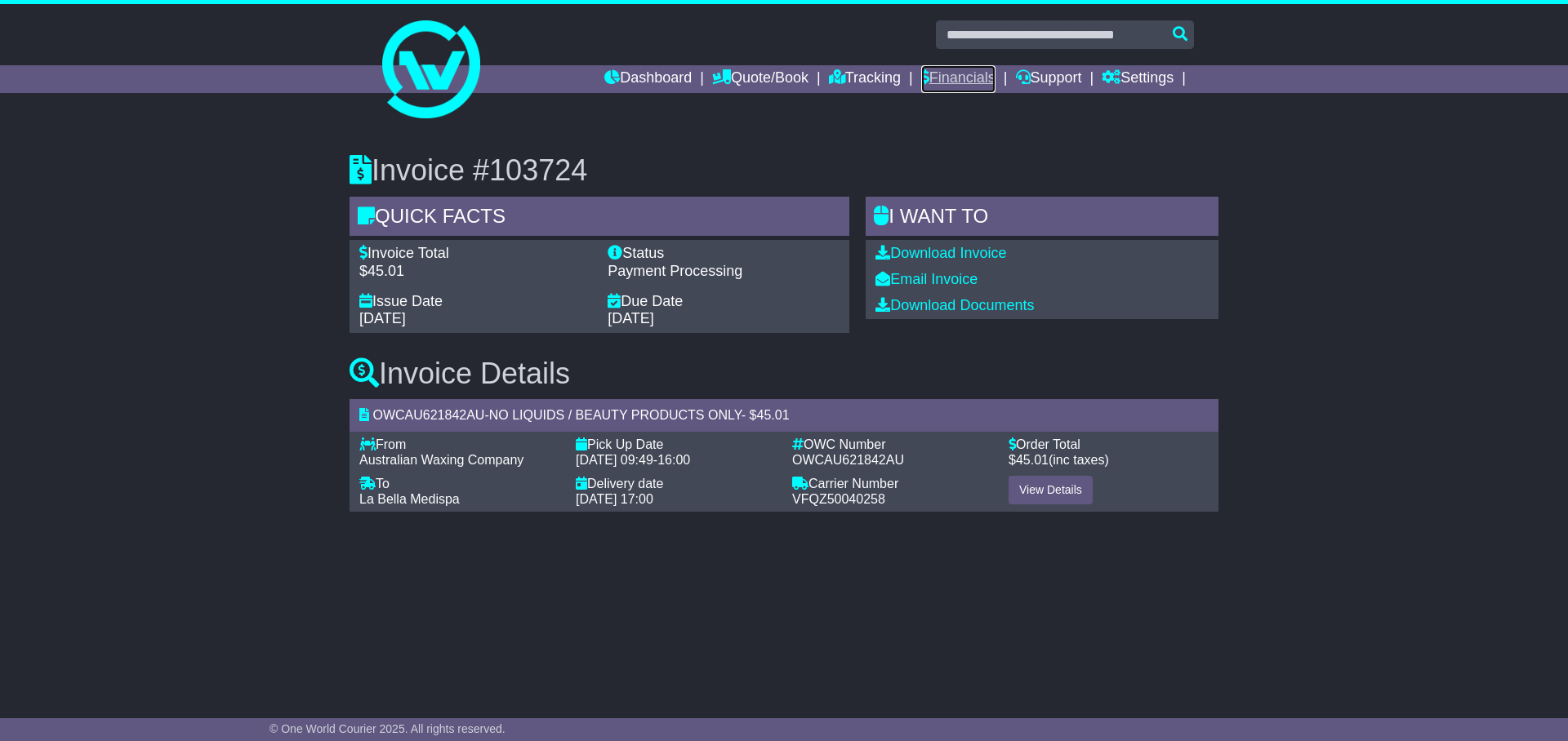
click at [940, 78] on link "Financials" at bounding box center [957, 80] width 74 height 28
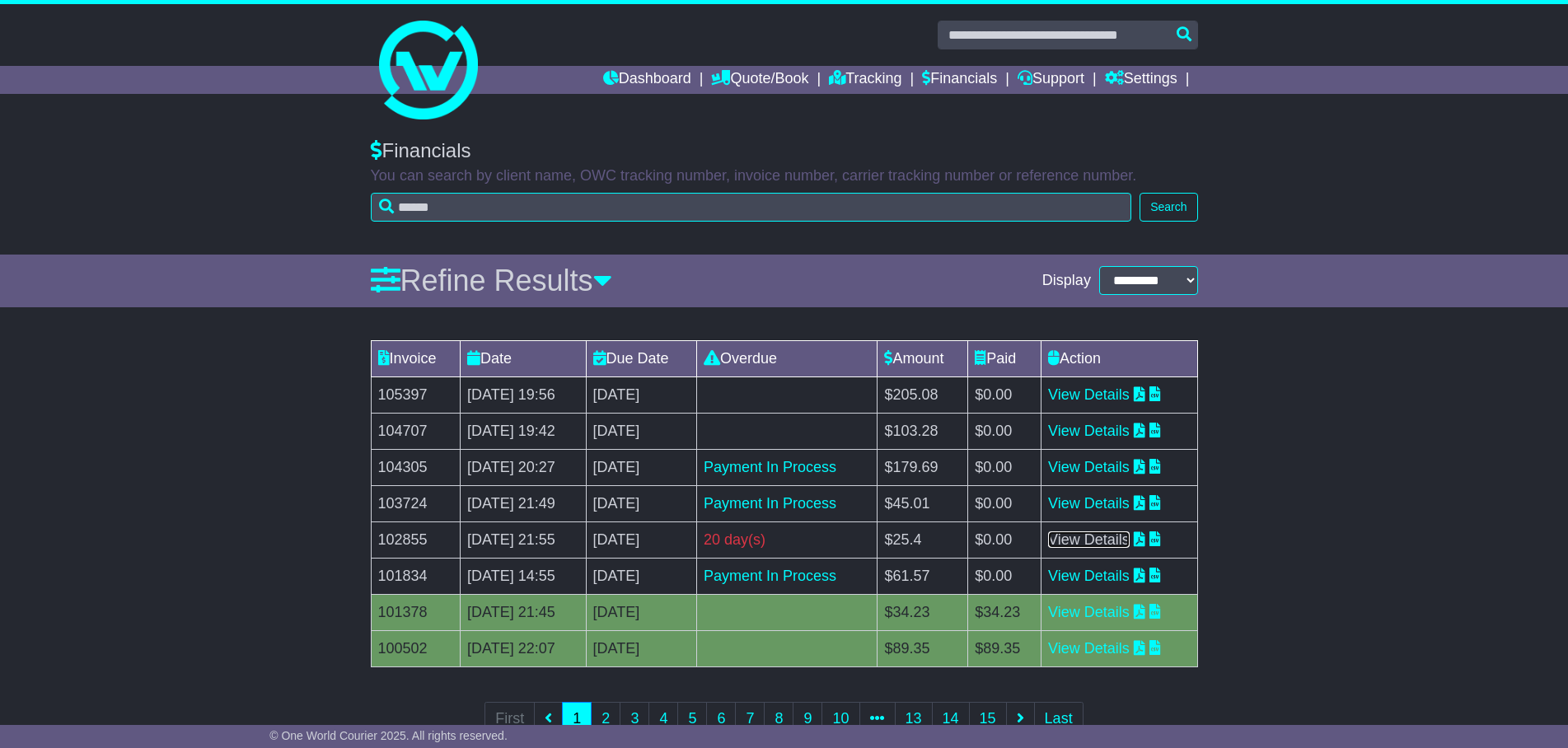
click at [1095, 537] on link "View Details" at bounding box center [1089, 539] width 81 height 16
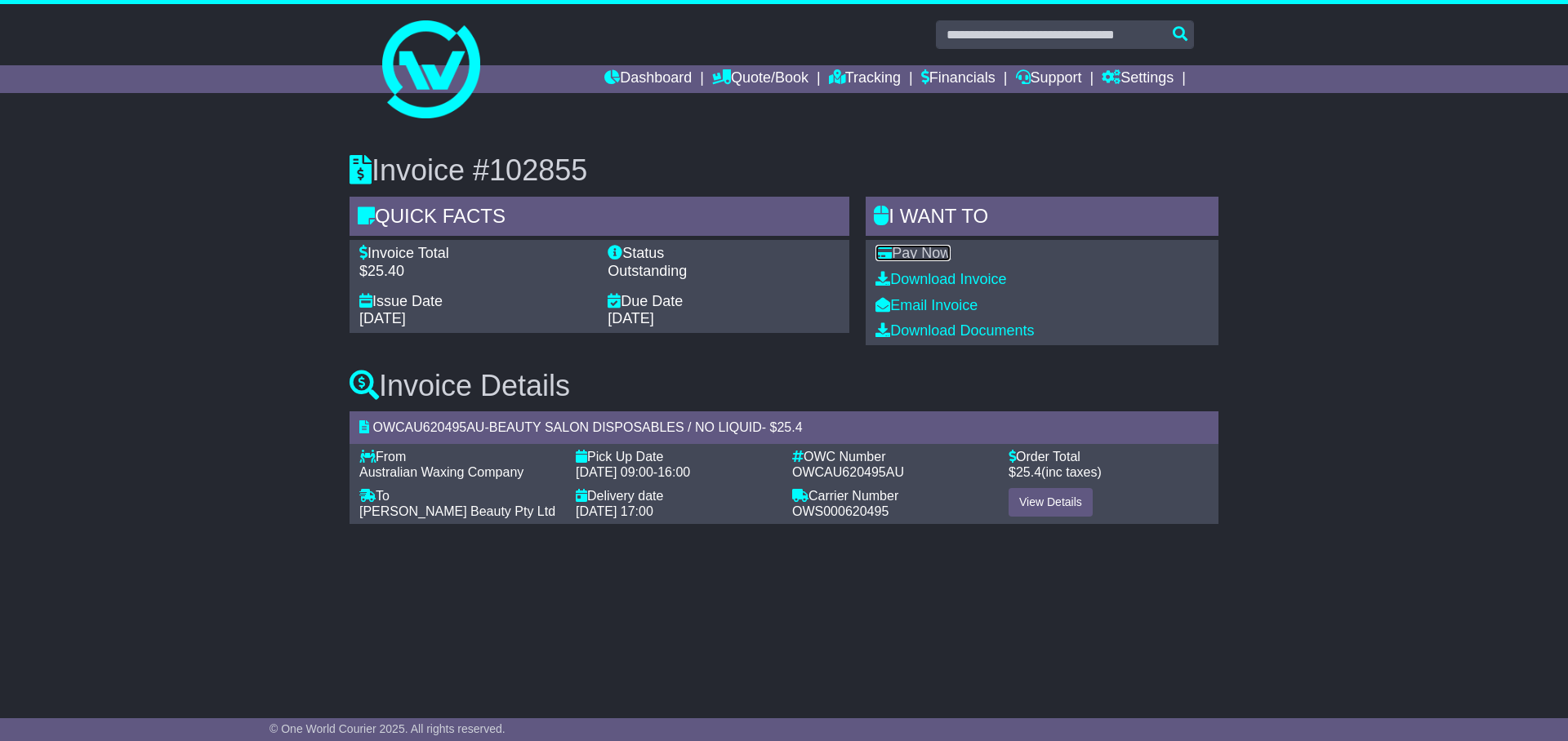
click at [915, 257] on link "Pay Now" at bounding box center [913, 252] width 75 height 16
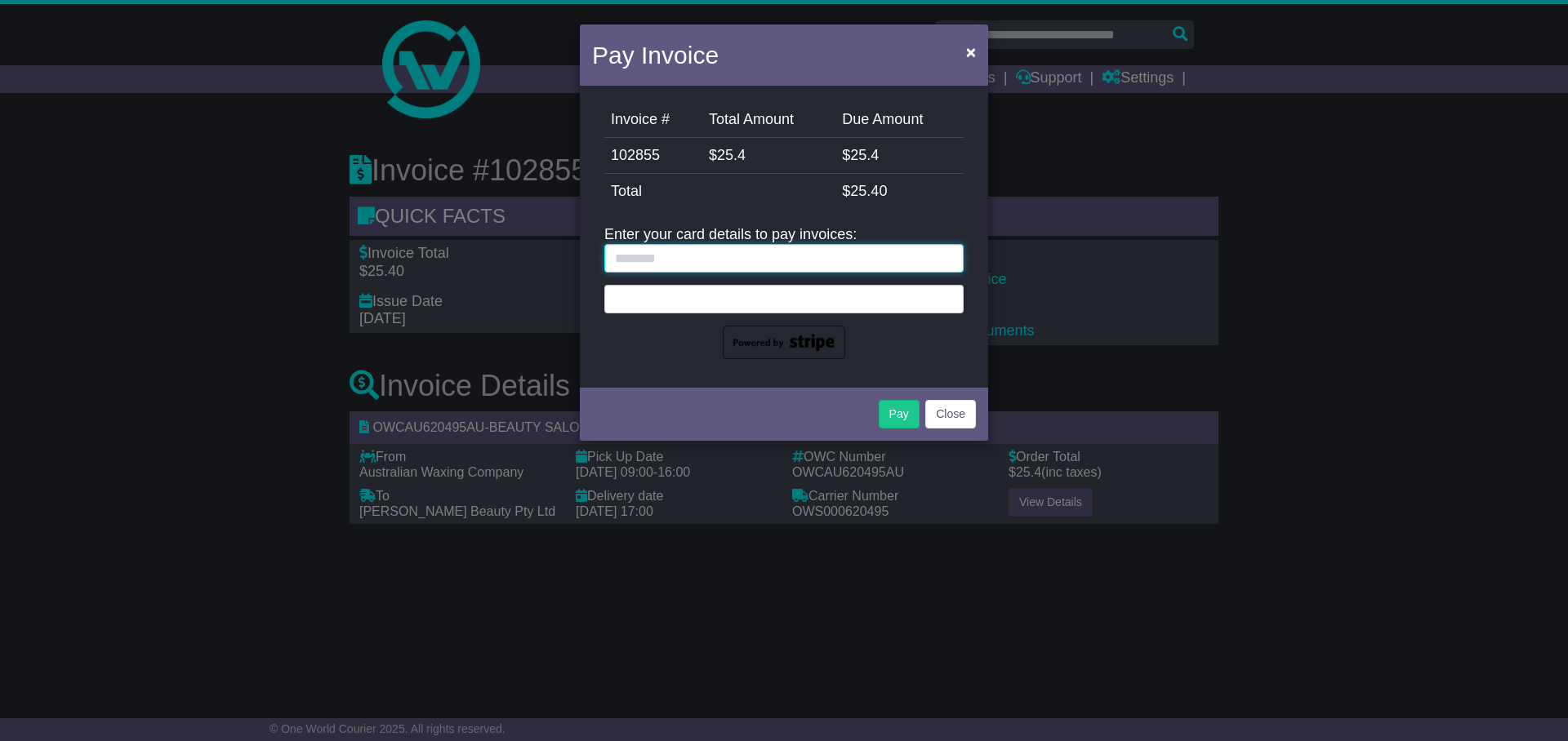
click at [739, 258] on input "text" at bounding box center [784, 258] width 359 height 28
type input "**********"
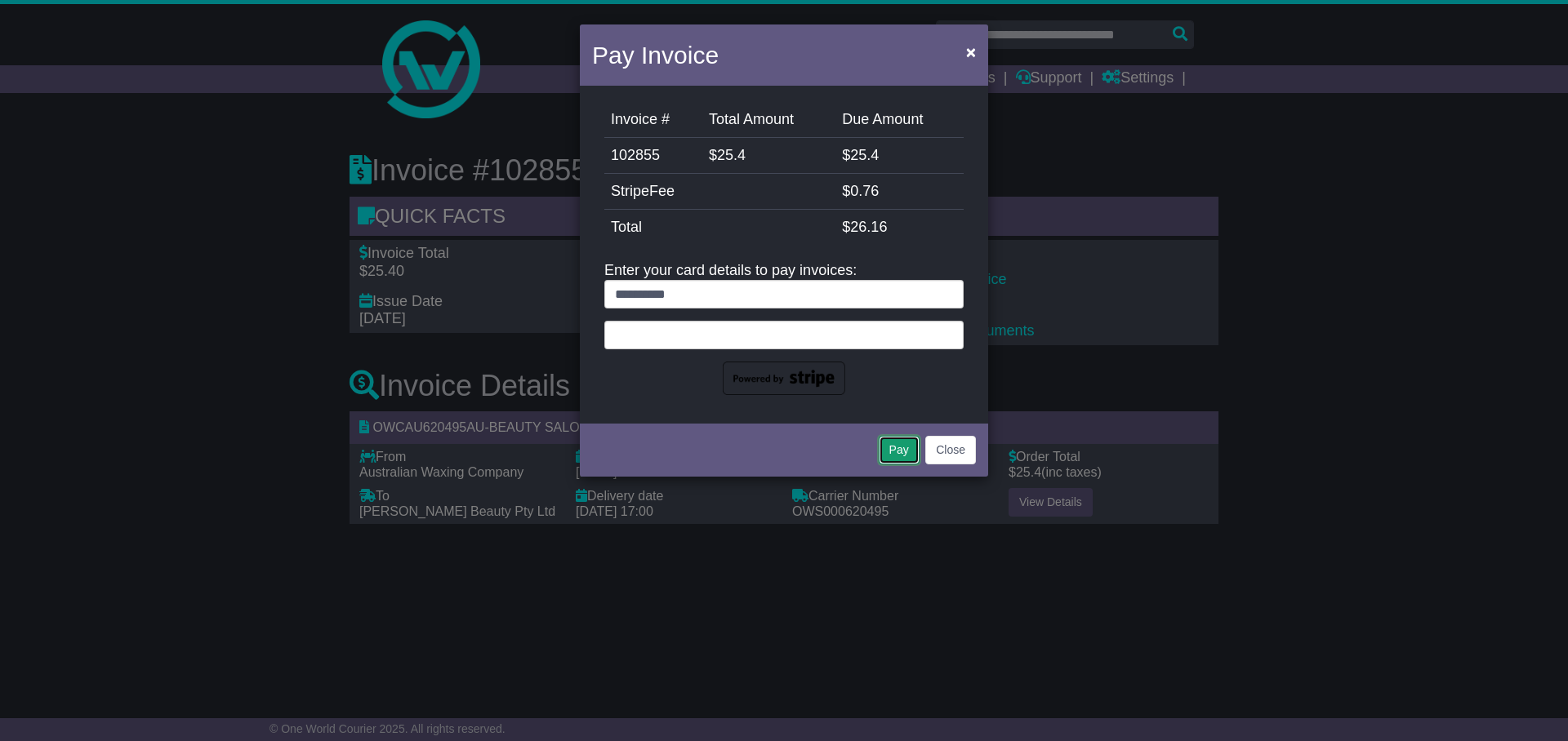
click at [898, 452] on button "Pay" at bounding box center [899, 450] width 41 height 28
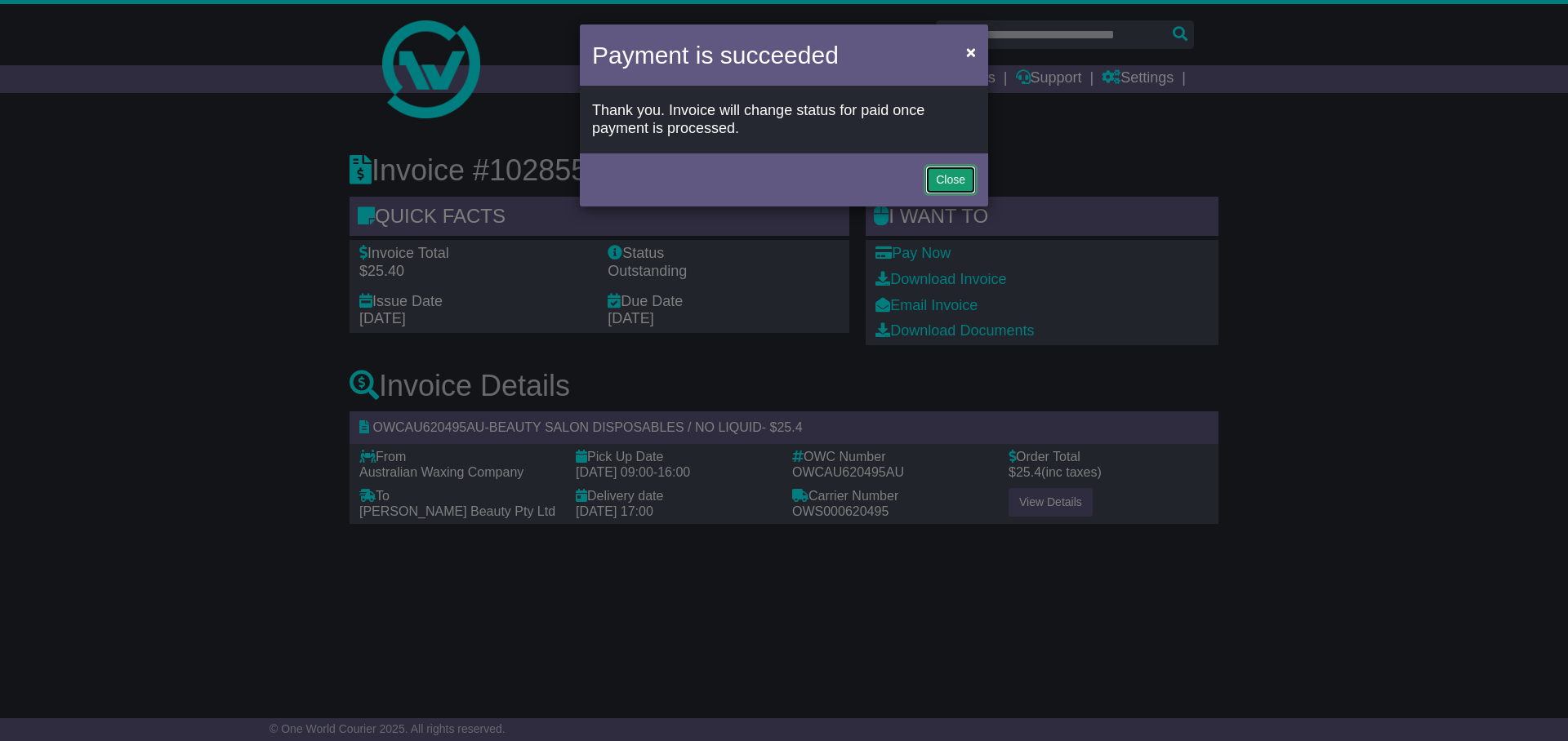
click at [943, 177] on button "Close" at bounding box center [951, 180] width 51 height 28
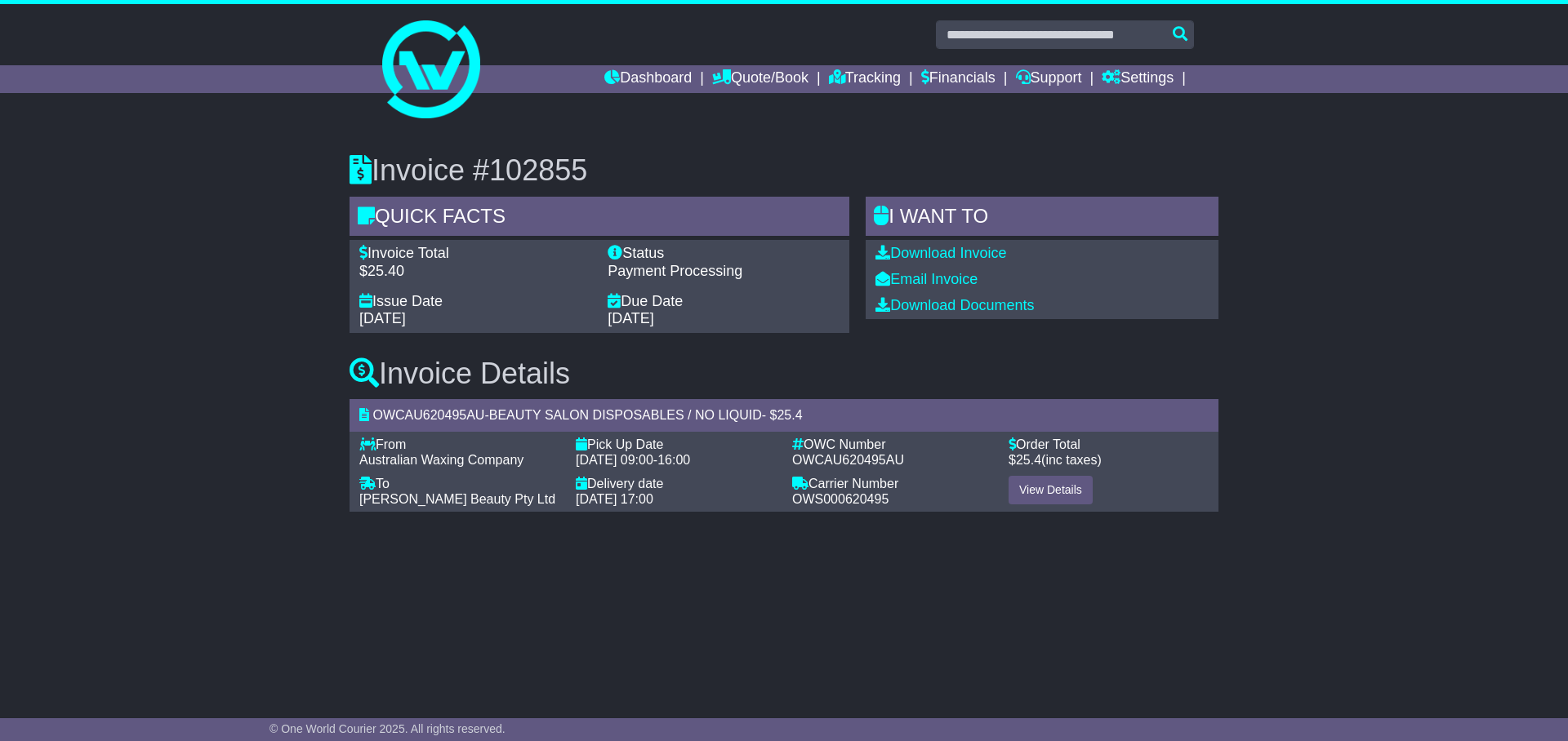
click at [940, 79] on link "Financials" at bounding box center [957, 80] width 74 height 28
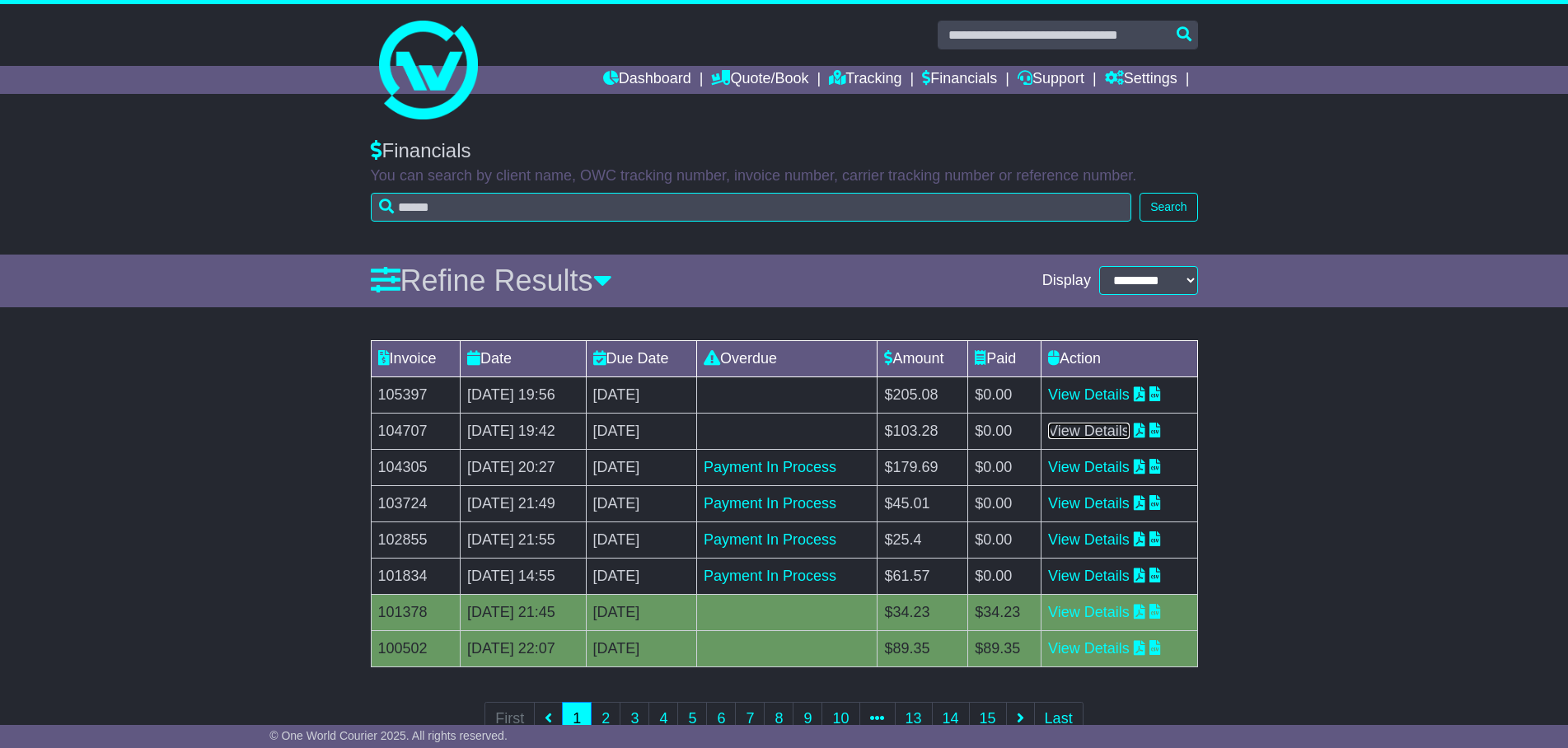
click at [1079, 432] on link "View Details" at bounding box center [1089, 430] width 81 height 16
click at [1090, 430] on link "View Details" at bounding box center [1089, 430] width 81 height 16
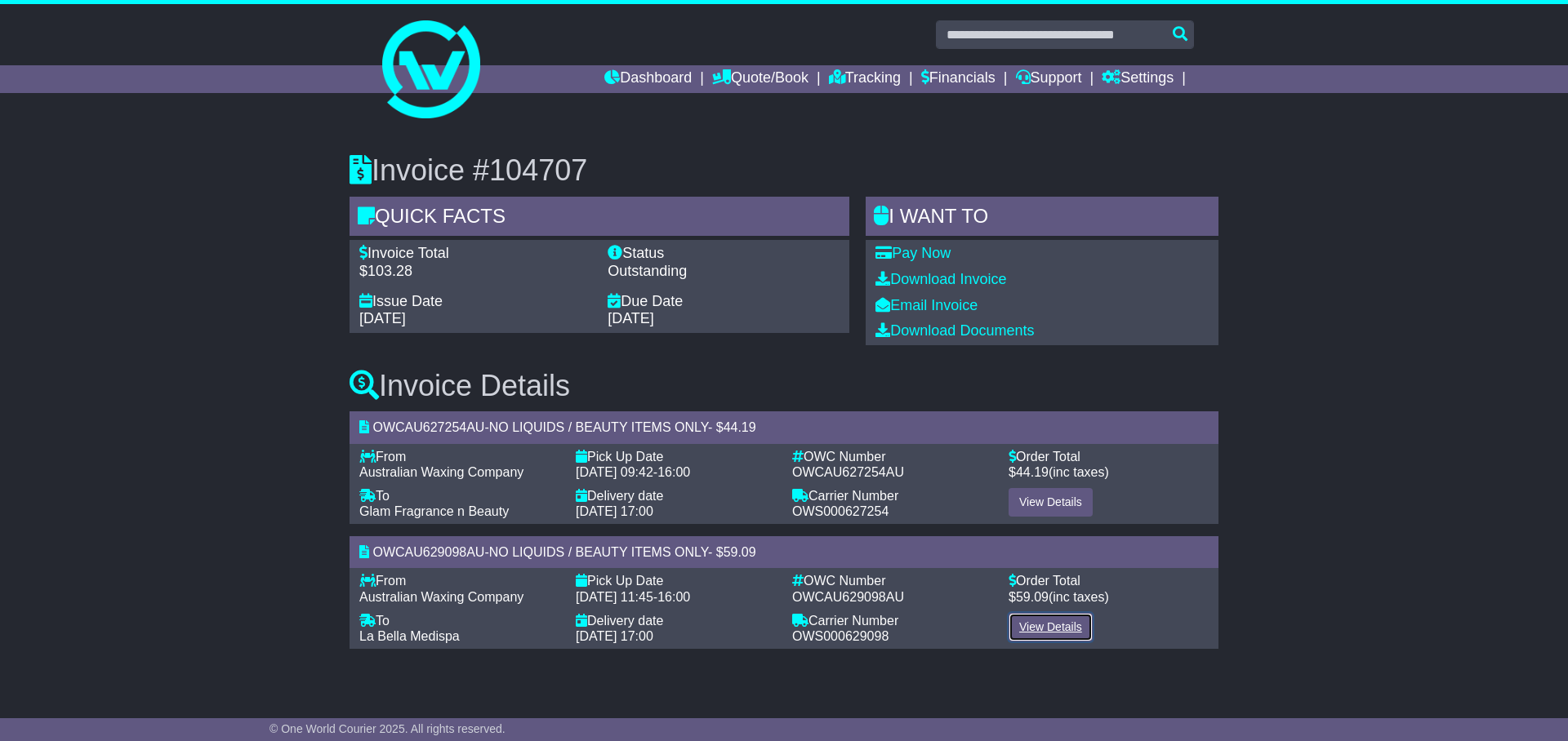
click at [1040, 625] on link "View Details" at bounding box center [1051, 627] width 84 height 28
click at [1058, 500] on link "View Details" at bounding box center [1051, 502] width 84 height 28
click at [927, 254] on link "Pay Now" at bounding box center [913, 252] width 75 height 16
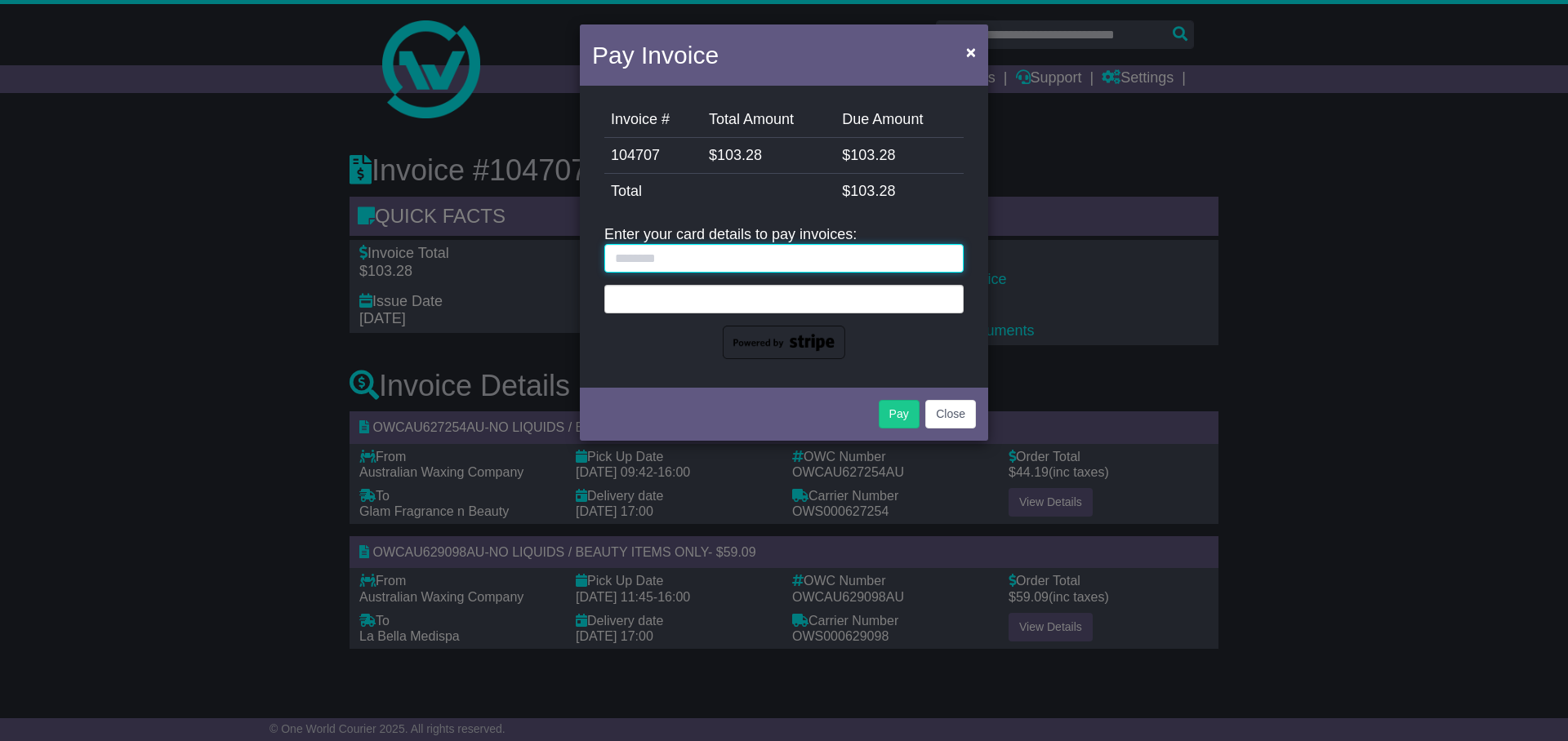
click at [839, 261] on input "text" at bounding box center [784, 258] width 359 height 28
type input "**********"
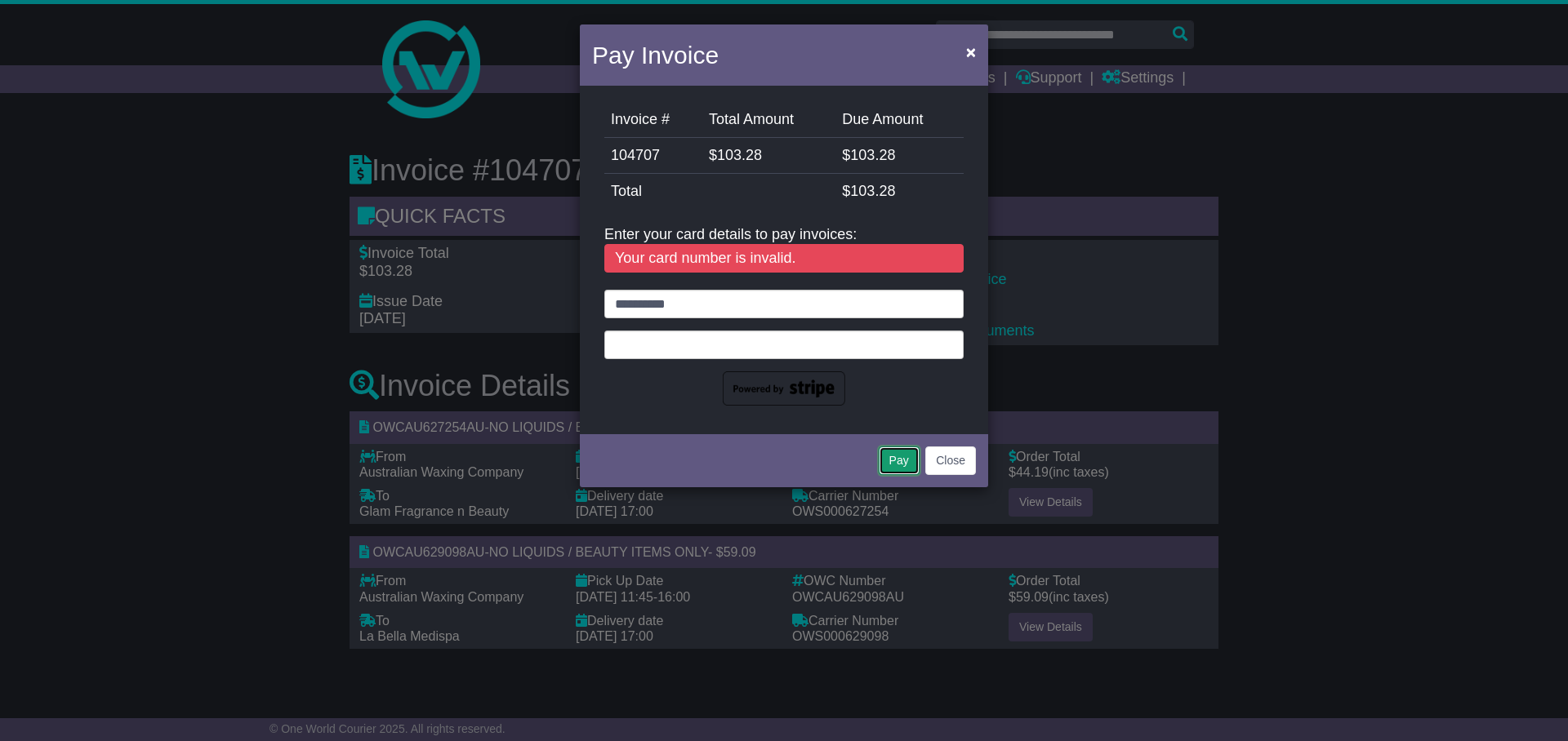
click at [900, 459] on button "Pay" at bounding box center [899, 461] width 41 height 28
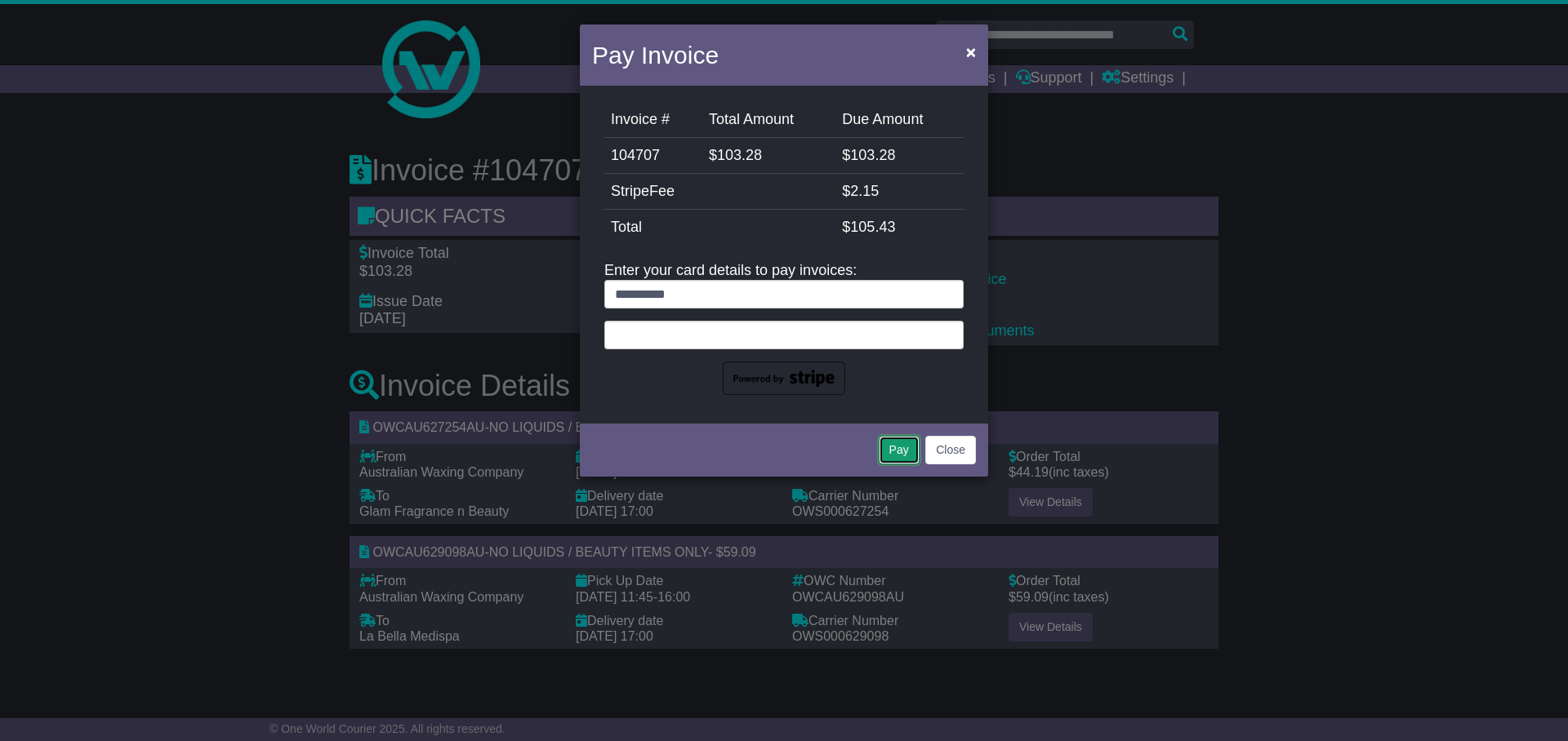
click at [898, 446] on button "Pay" at bounding box center [899, 450] width 41 height 28
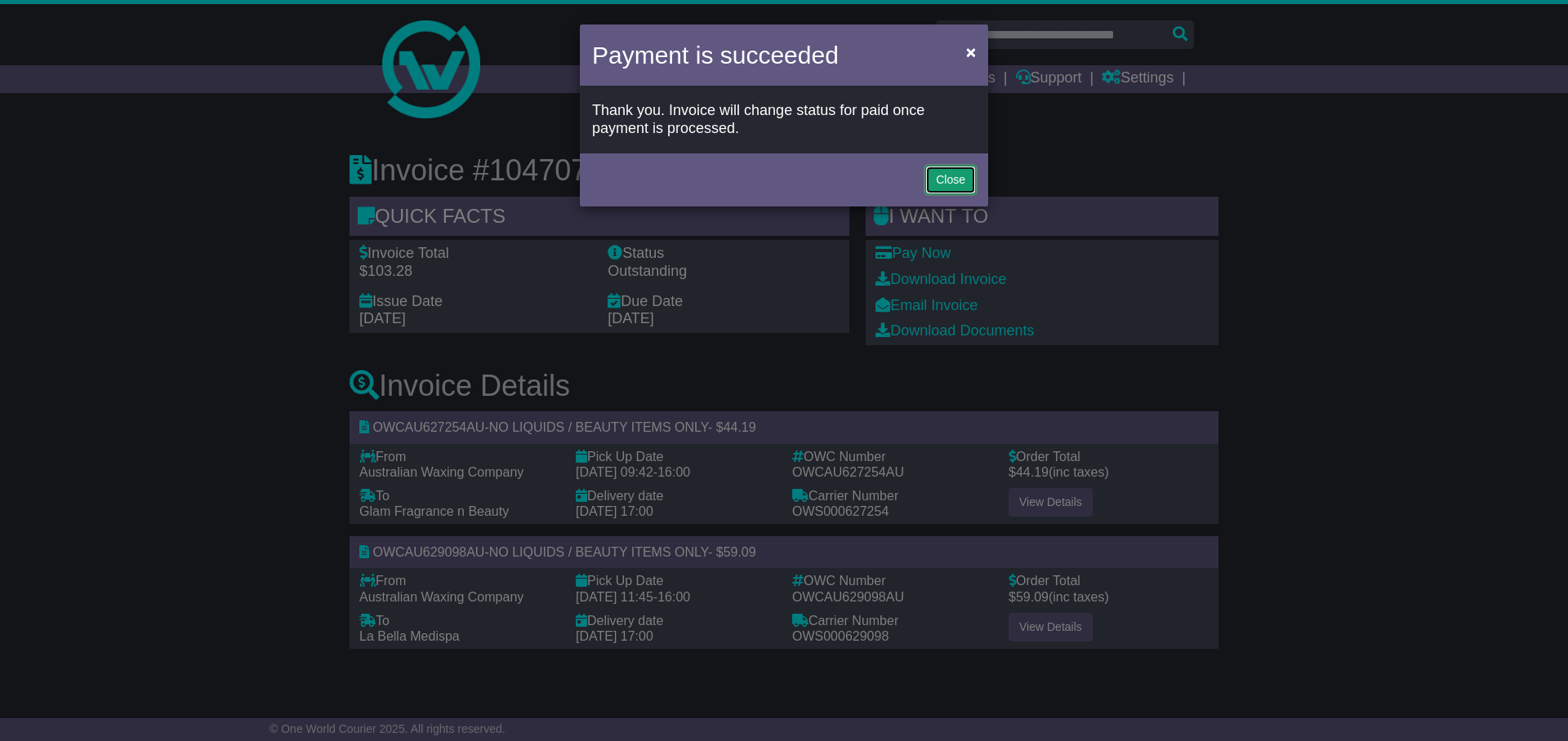
click at [951, 175] on button "Close" at bounding box center [951, 180] width 51 height 28
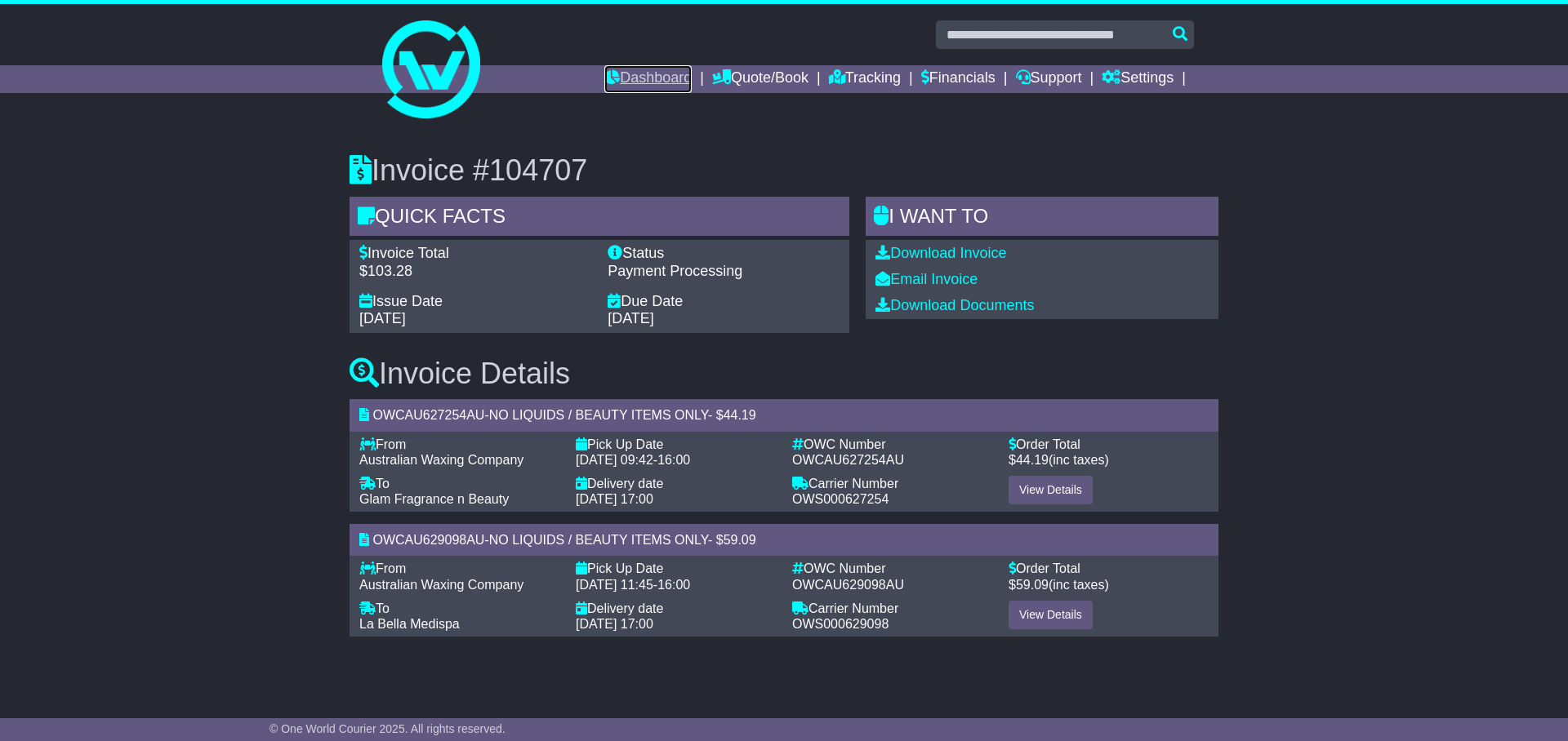
click at [630, 73] on link "Dashboard" at bounding box center [647, 80] width 87 height 28
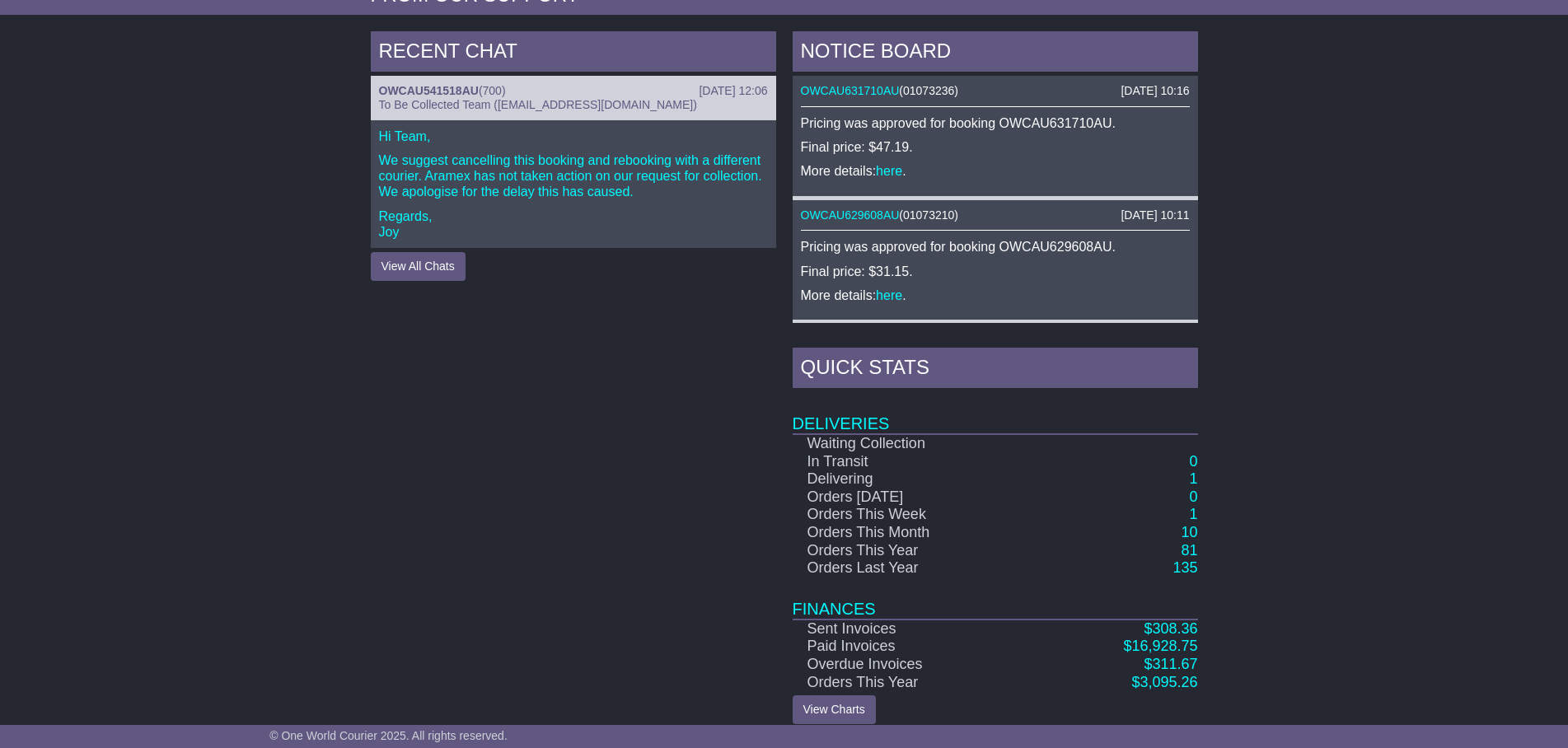
scroll to position [689, 0]
